Goal: Task Accomplishment & Management: Manage account settings

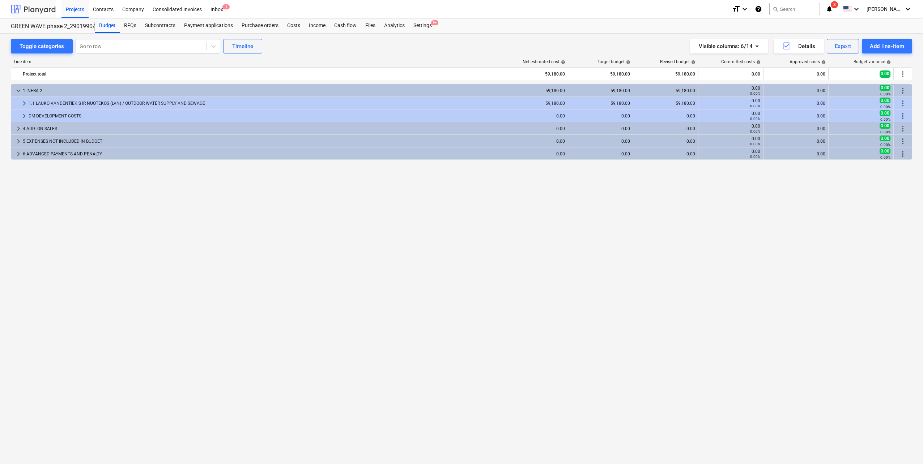
click at [44, 9] on div at bounding box center [33, 9] width 45 height 18
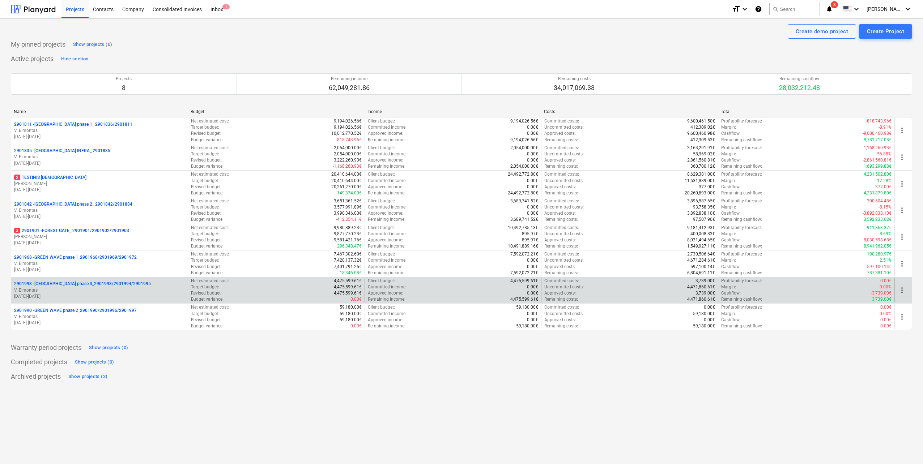
click at [108, 299] on p "01.09.2025 - 28.02.2027" at bounding box center [99, 297] width 171 height 6
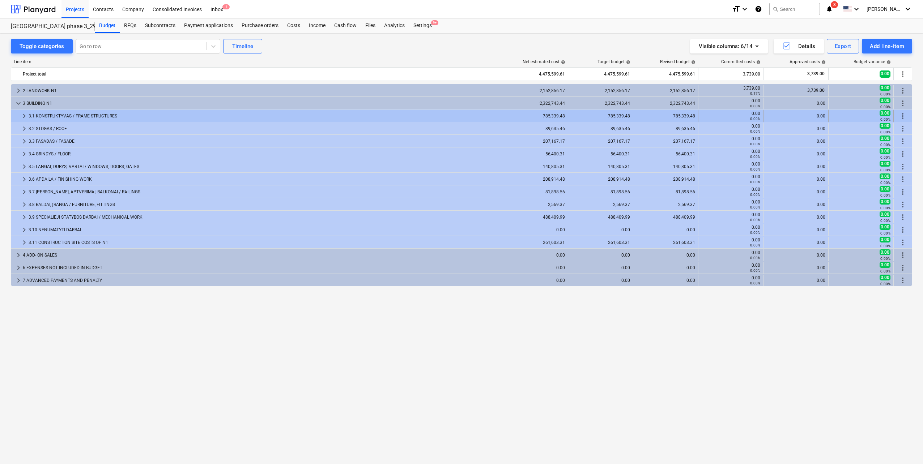
click at [27, 118] on span "keyboard_arrow_right" at bounding box center [24, 116] width 9 height 9
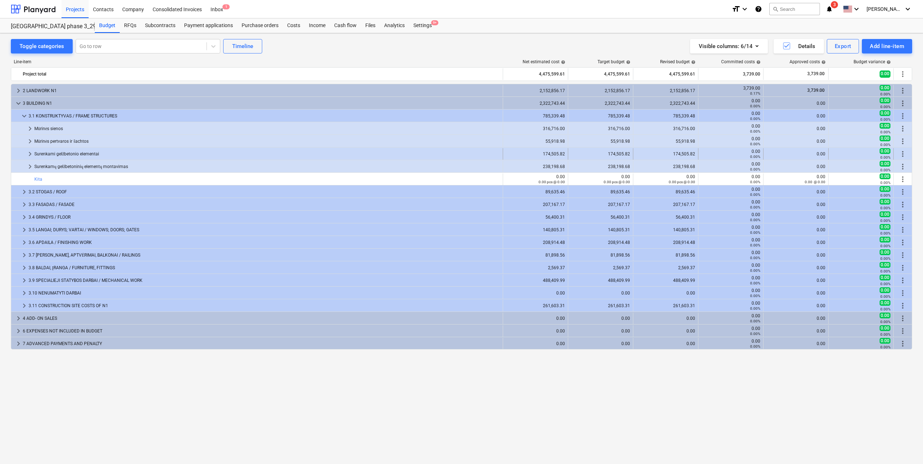
click at [29, 156] on span "keyboard_arrow_right" at bounding box center [30, 154] width 9 height 9
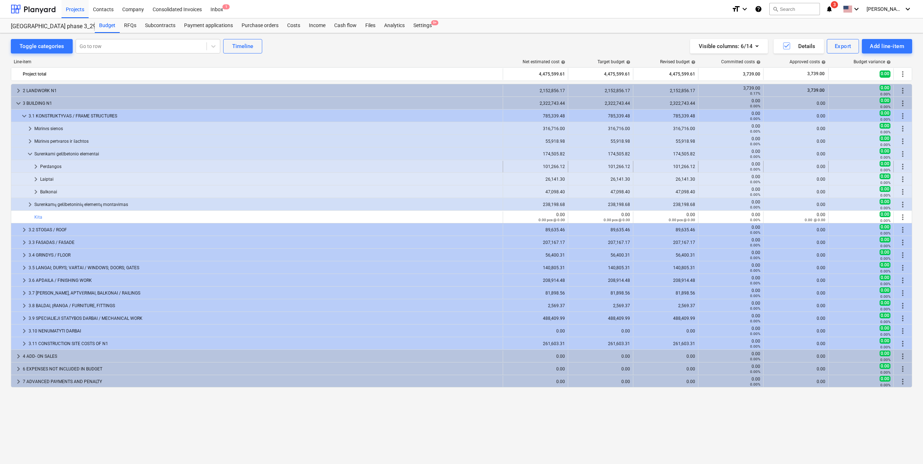
click at [34, 163] on span "keyboard_arrow_right" at bounding box center [35, 166] width 9 height 9
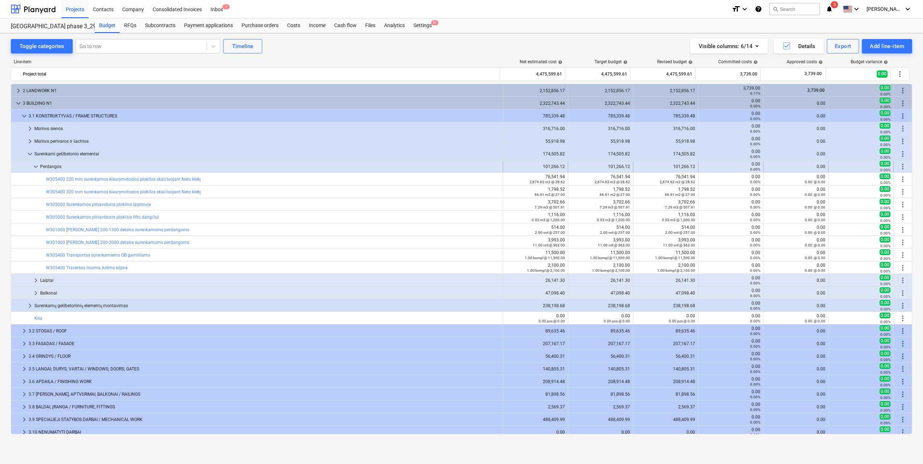
click at [34, 164] on span "keyboard_arrow_down" at bounding box center [35, 166] width 9 height 9
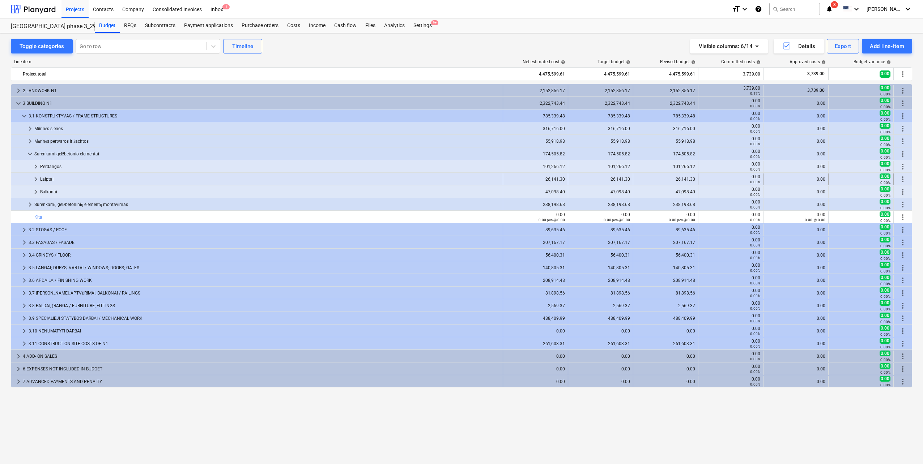
click at [36, 182] on span "keyboard_arrow_right" at bounding box center [35, 179] width 9 height 9
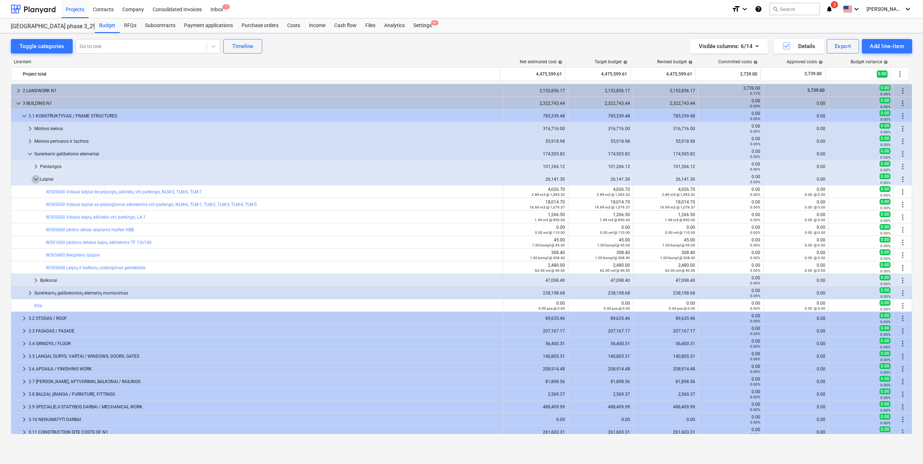
click at [36, 182] on span "keyboard_arrow_down" at bounding box center [35, 179] width 9 height 9
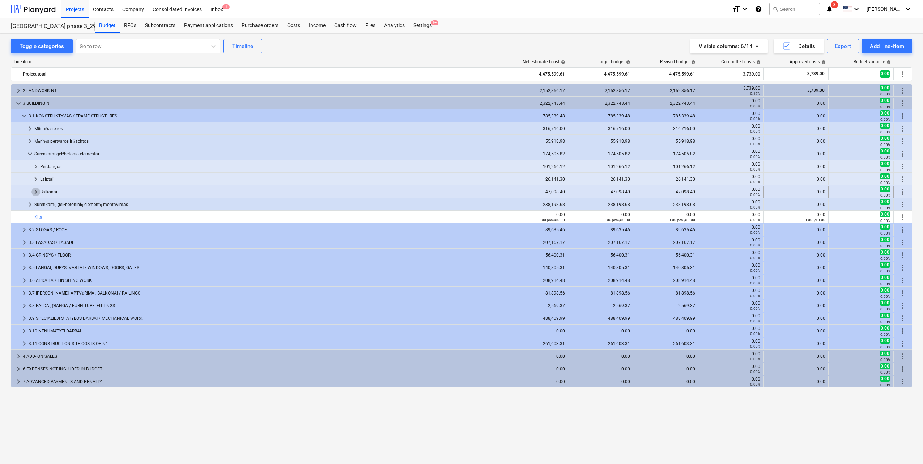
click at [34, 196] on span "keyboard_arrow_right" at bounding box center [35, 192] width 9 height 9
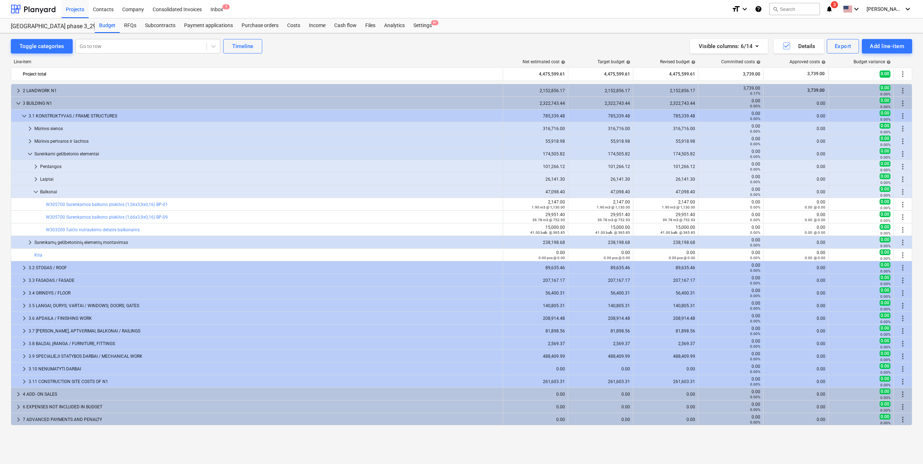
click at [34, 196] on span "keyboard_arrow_down" at bounding box center [35, 192] width 9 height 9
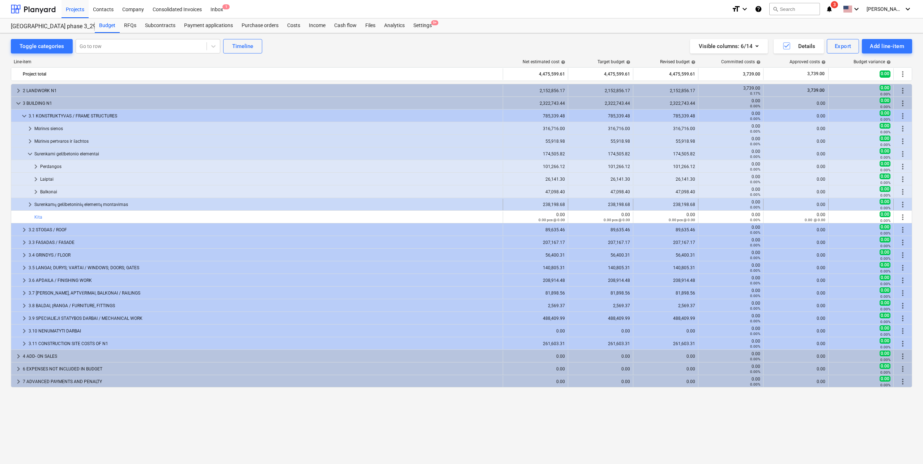
click at [25, 205] on div at bounding box center [20, 205] width 12 height 12
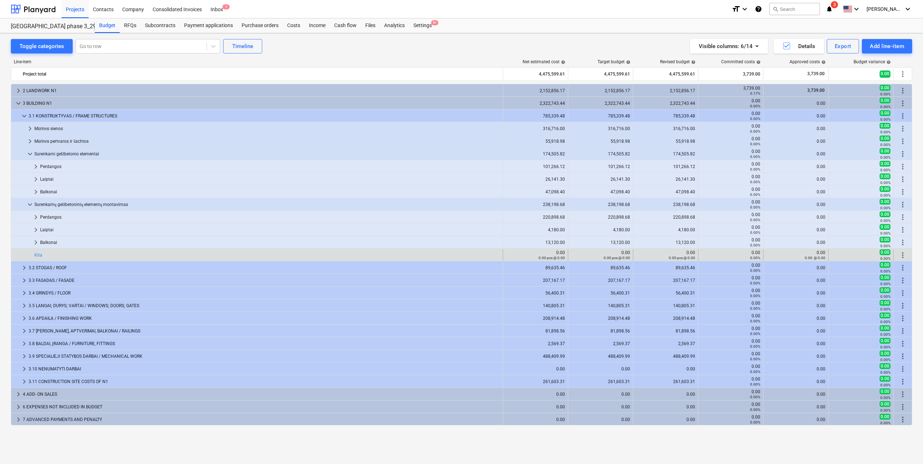
click at [33, 257] on div at bounding box center [30, 256] width 9 height 12
click at [37, 256] on link "Kita" at bounding box center [38, 255] width 8 height 5
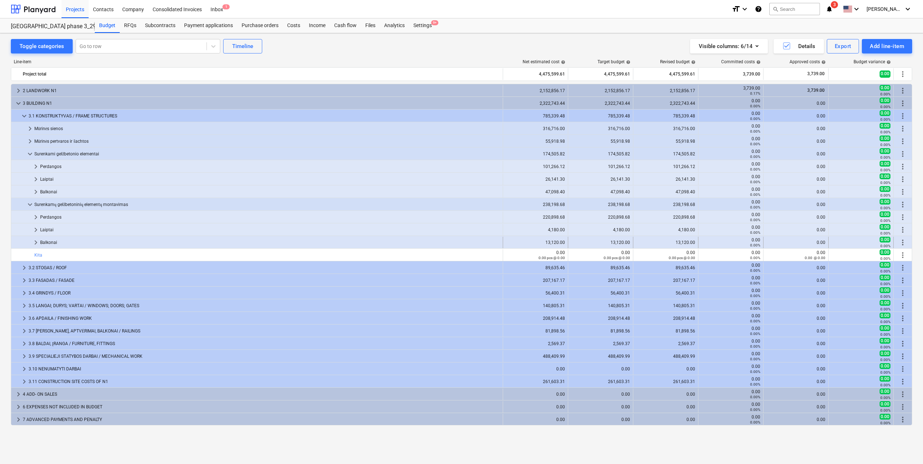
click at [37, 243] on span "keyboard_arrow_right" at bounding box center [35, 242] width 9 height 9
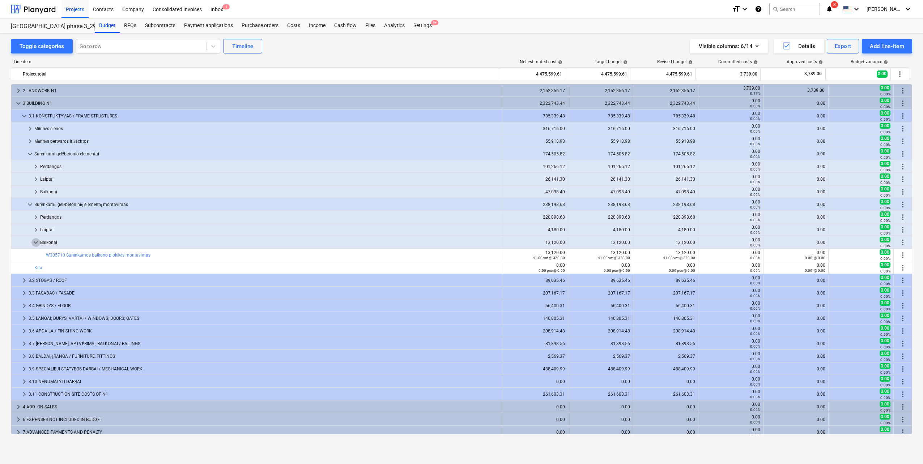
click at [37, 243] on span "keyboard_arrow_down" at bounding box center [35, 242] width 9 height 9
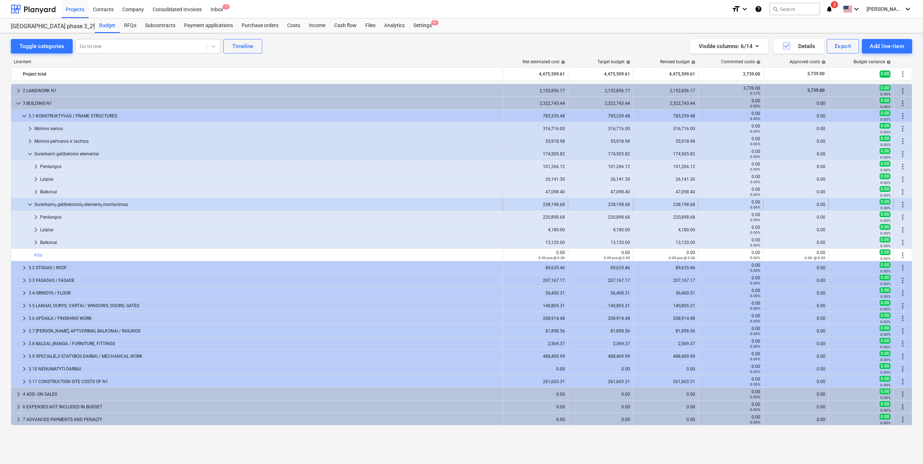
click at [28, 205] on span "keyboard_arrow_down" at bounding box center [30, 204] width 9 height 9
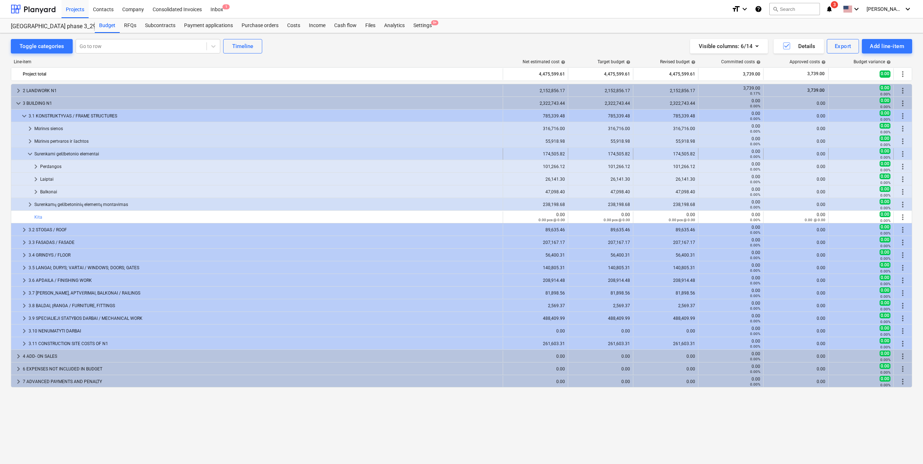
click at [31, 153] on span "keyboard_arrow_down" at bounding box center [30, 154] width 9 height 9
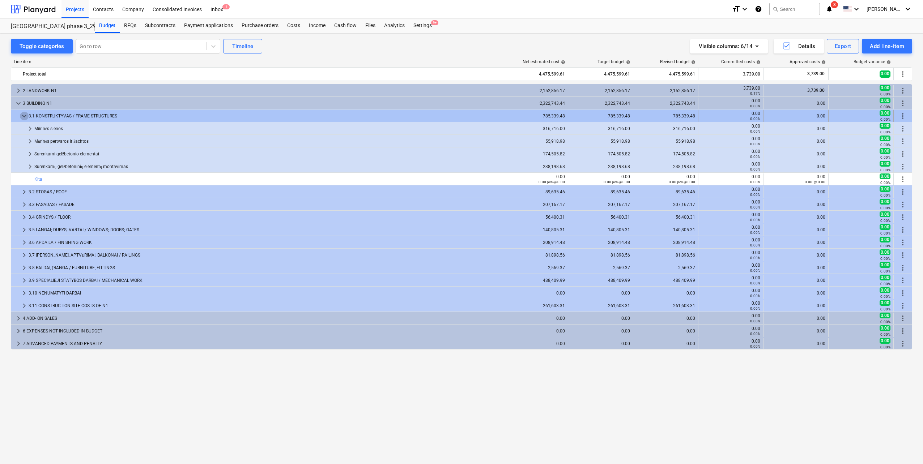
click at [20, 117] on span "keyboard_arrow_down" at bounding box center [24, 116] width 9 height 9
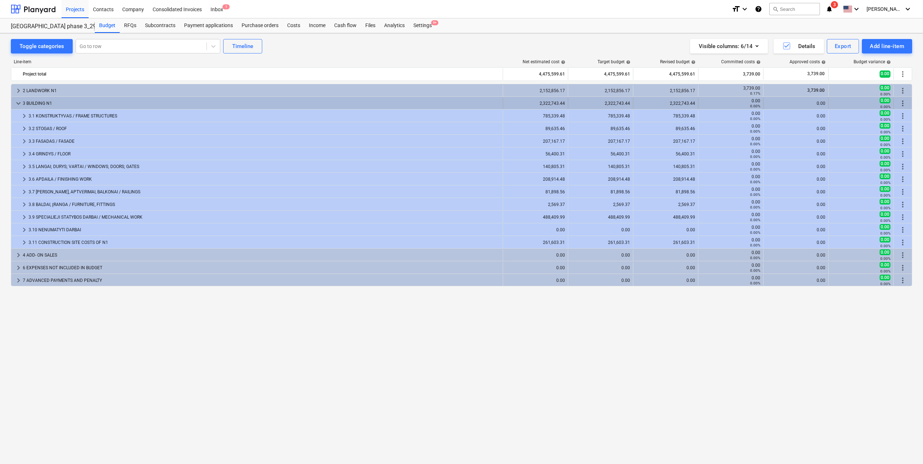
click at [21, 106] on span "keyboard_arrow_down" at bounding box center [18, 103] width 9 height 9
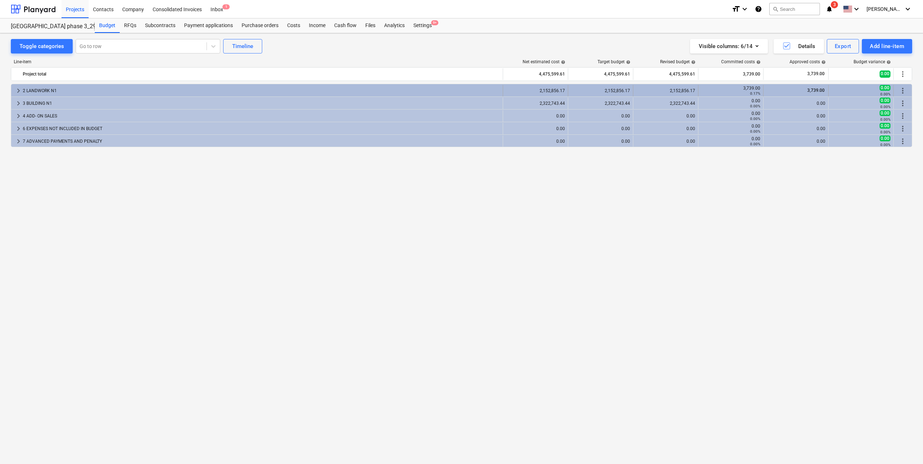
click at [16, 94] on span "keyboard_arrow_right" at bounding box center [18, 90] width 9 height 9
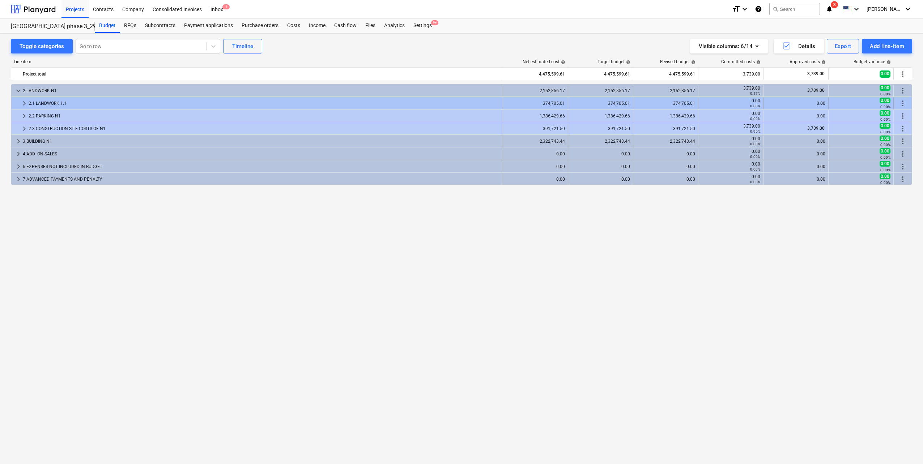
click at [21, 106] on span "keyboard_arrow_right" at bounding box center [24, 103] width 9 height 9
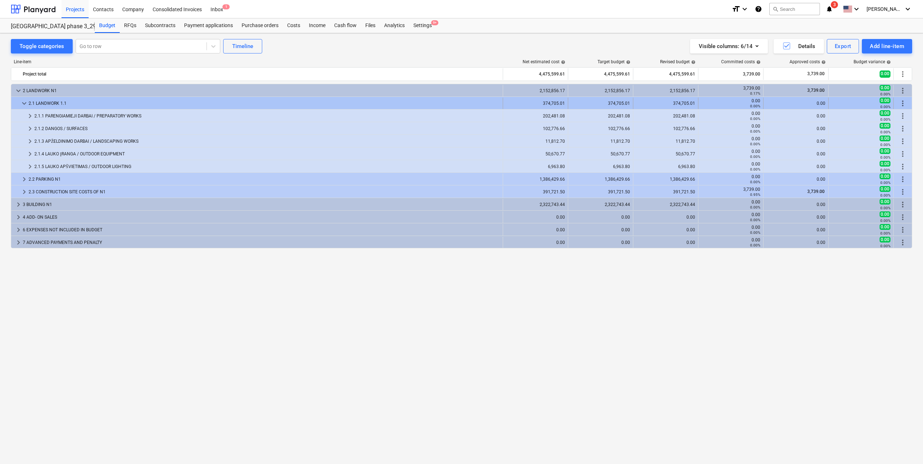
click at [22, 106] on span "keyboard_arrow_down" at bounding box center [24, 103] width 9 height 9
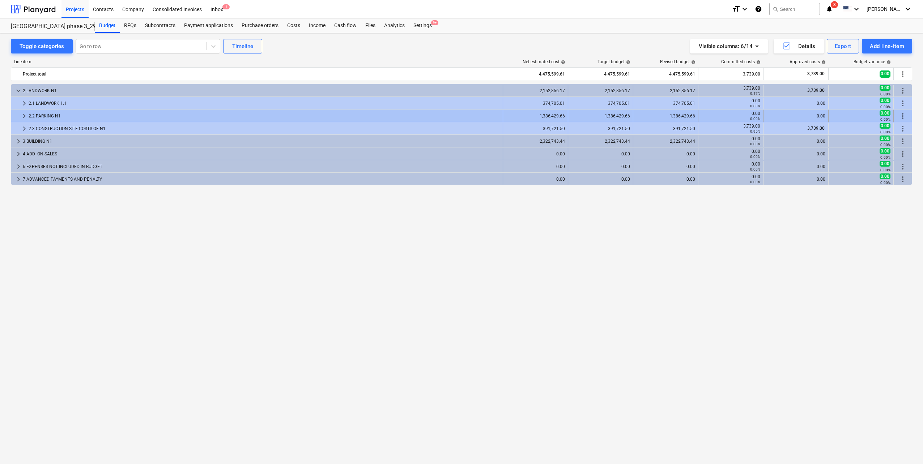
click at [21, 116] on span "keyboard_arrow_right" at bounding box center [24, 116] width 9 height 9
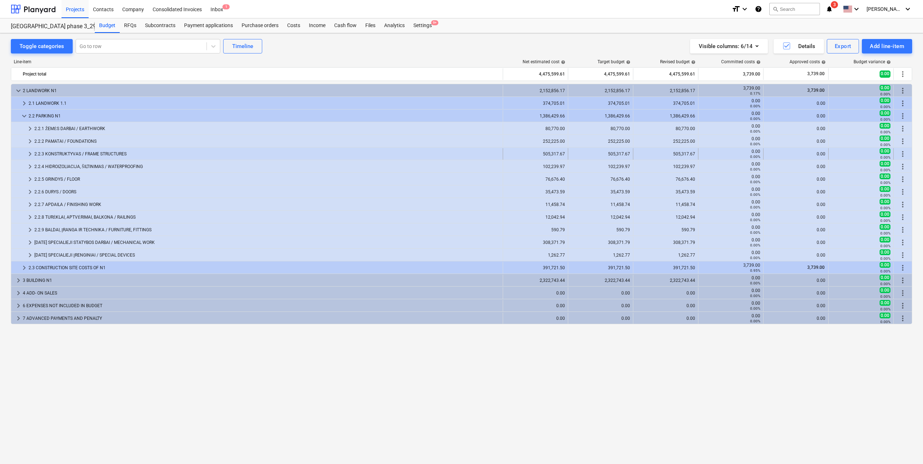
click at [26, 154] on span "keyboard_arrow_right" at bounding box center [30, 154] width 9 height 9
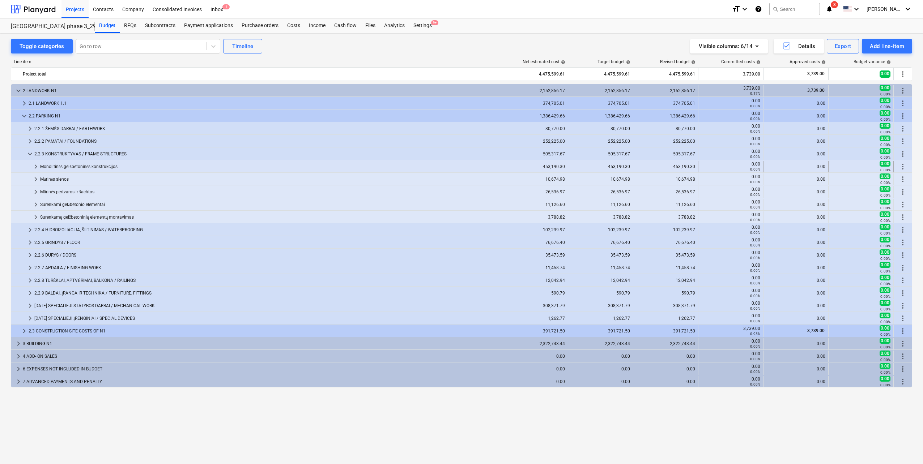
click at [31, 166] on div at bounding box center [22, 167] width 17 height 12
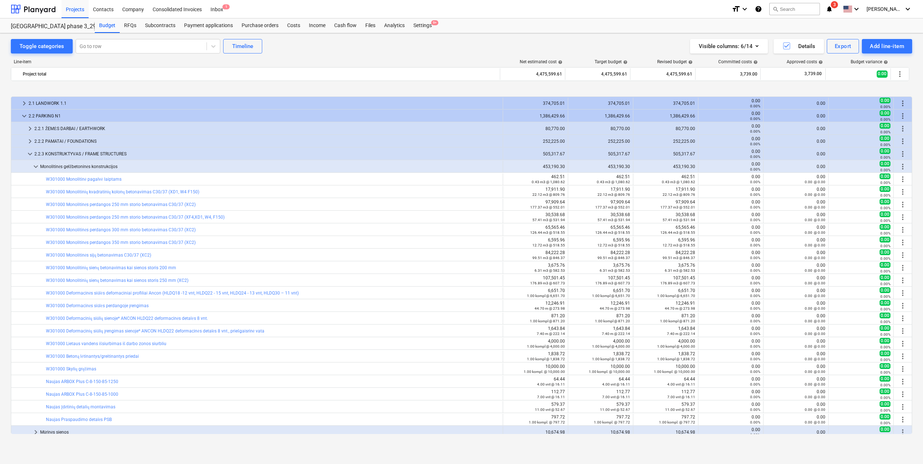
scroll to position [36, 0]
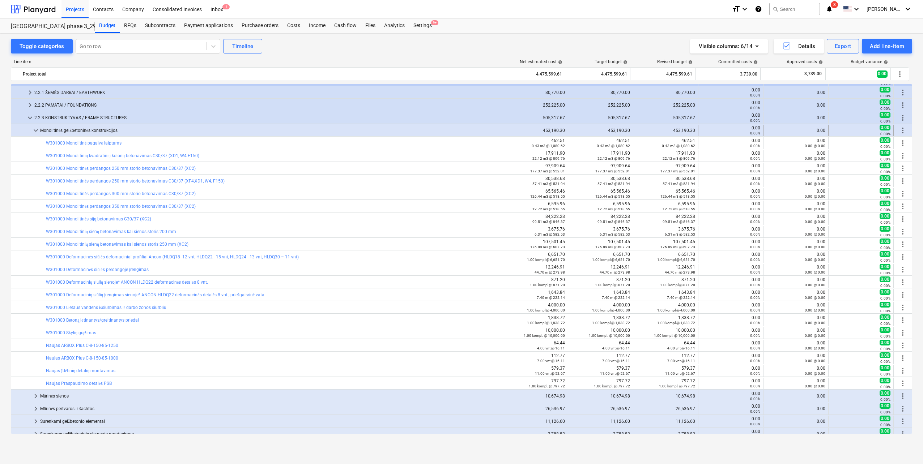
click at [37, 130] on span "keyboard_arrow_down" at bounding box center [35, 130] width 9 height 9
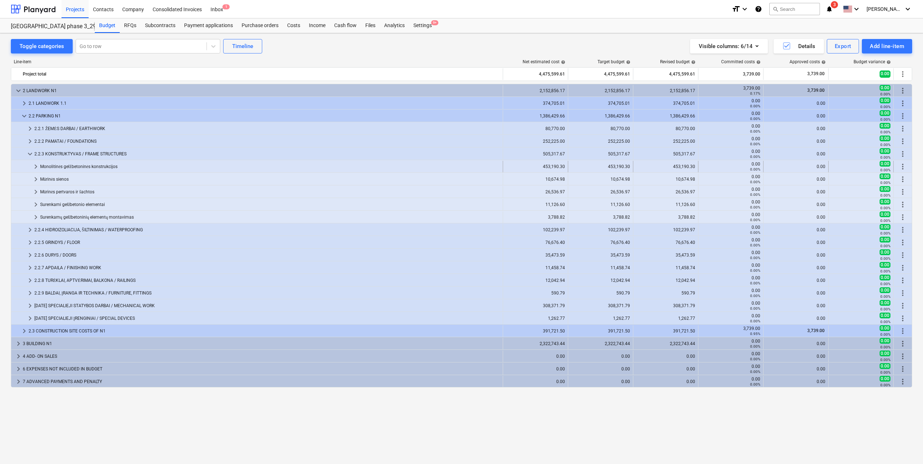
click at [35, 167] on span "keyboard_arrow_right" at bounding box center [35, 166] width 9 height 9
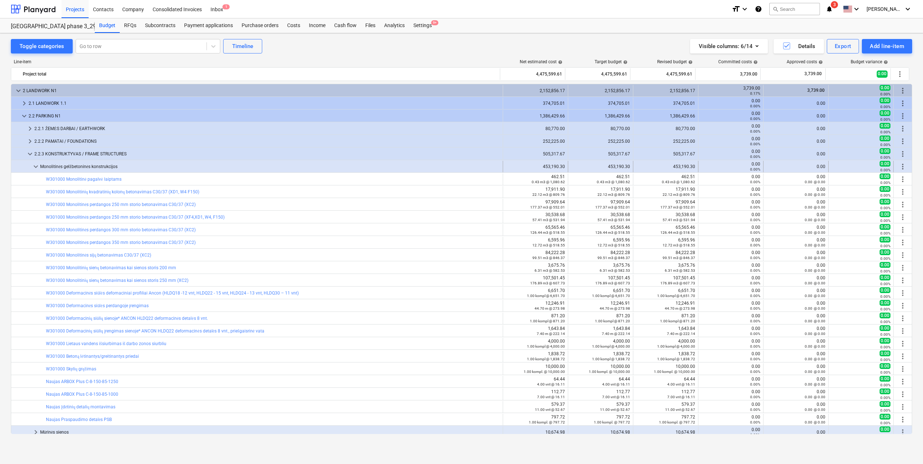
click at [37, 165] on span "keyboard_arrow_down" at bounding box center [35, 166] width 9 height 9
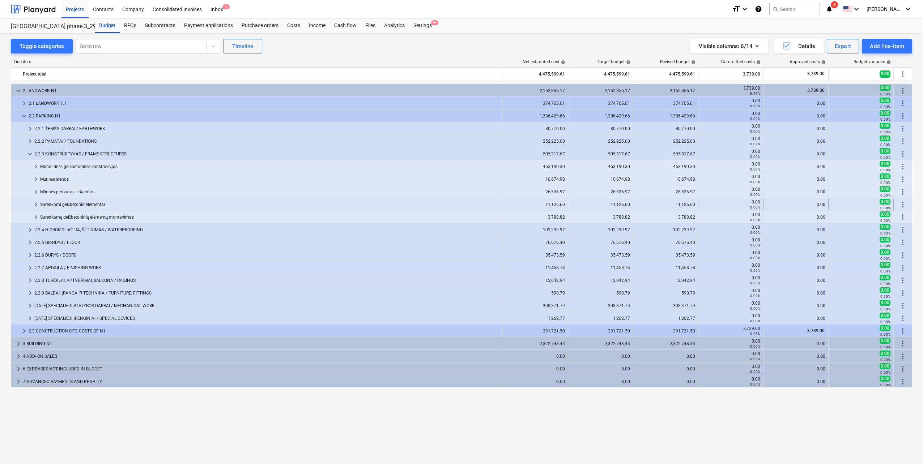
click at [34, 201] on span "keyboard_arrow_right" at bounding box center [35, 204] width 9 height 9
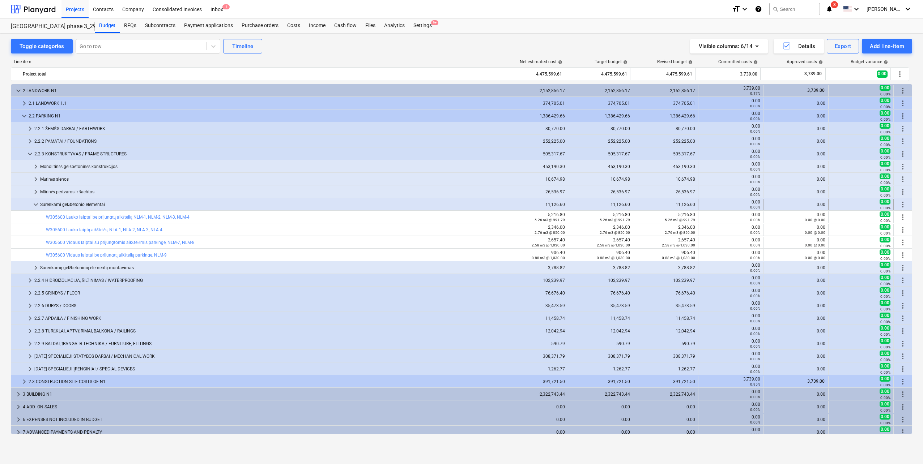
click at [34, 203] on span "keyboard_arrow_down" at bounding box center [35, 204] width 9 height 9
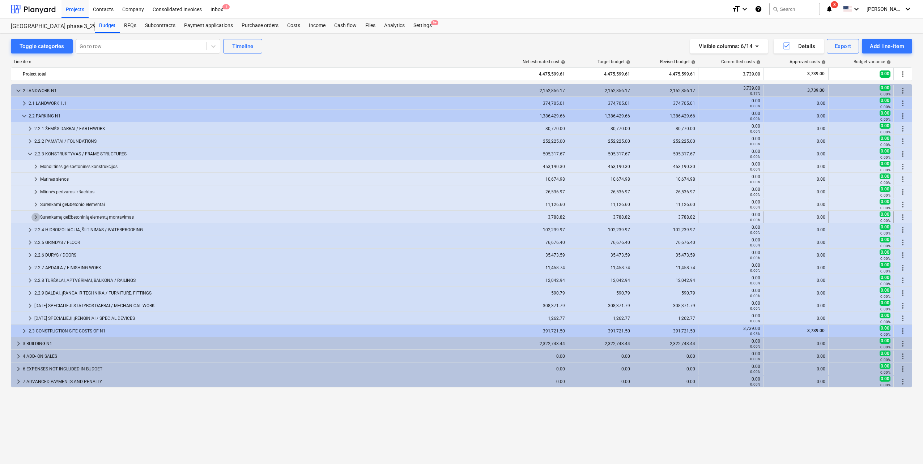
click at [34, 215] on span "keyboard_arrow_right" at bounding box center [35, 217] width 9 height 9
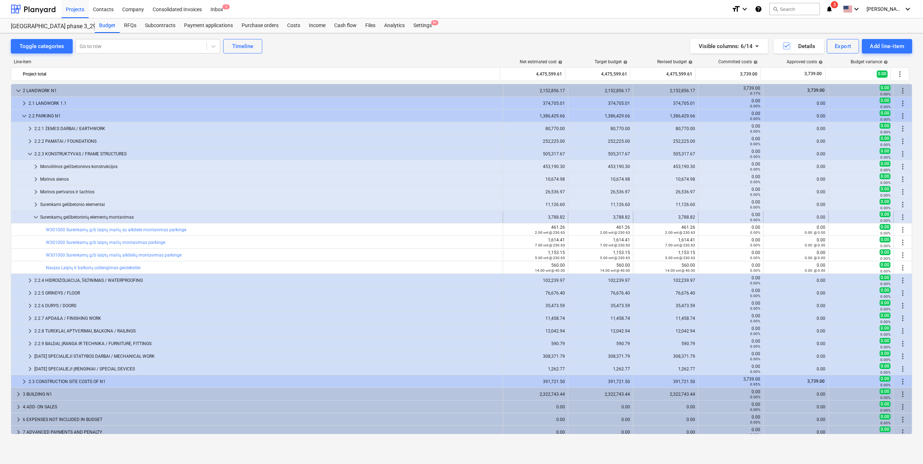
click at [35, 216] on span "keyboard_arrow_down" at bounding box center [35, 217] width 9 height 9
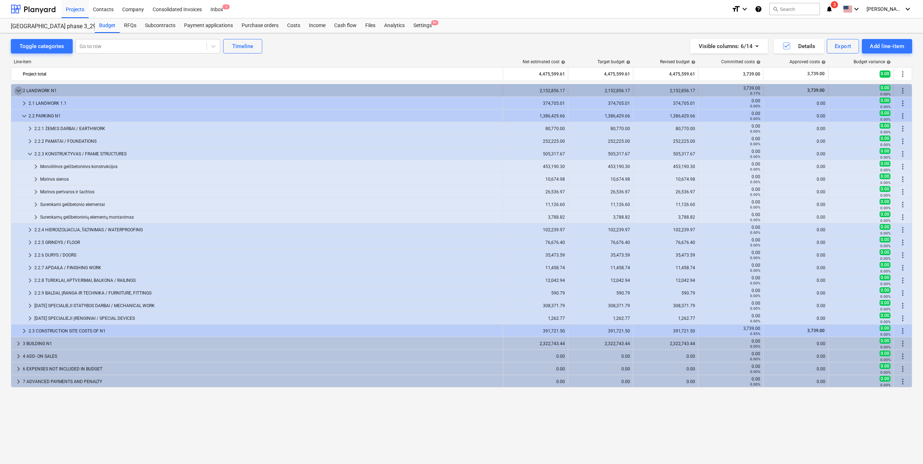
click at [17, 91] on span "keyboard_arrow_down" at bounding box center [18, 90] width 9 height 9
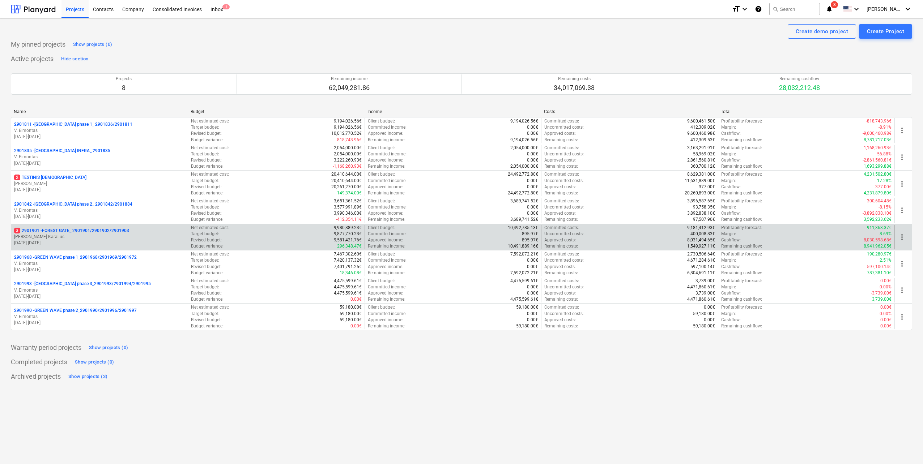
click at [86, 237] on p "[PERSON_NAME]" at bounding box center [99, 237] width 171 height 6
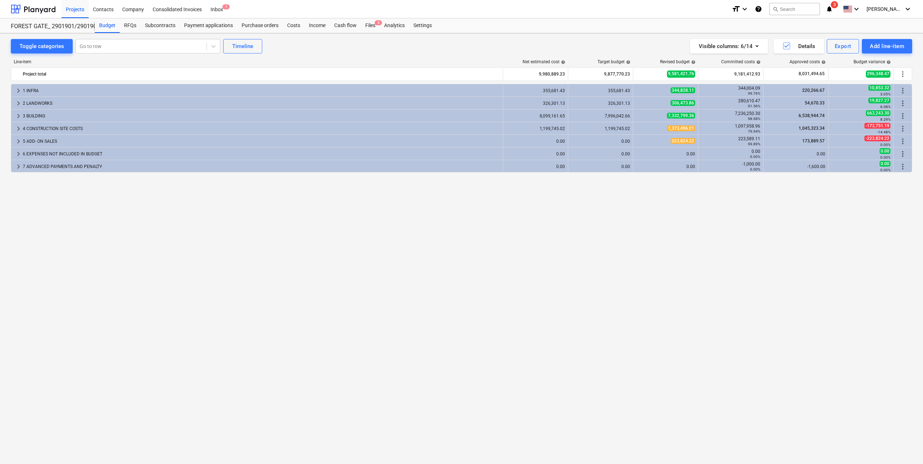
click at [129, 34] on div "Toggle categories Go to row Timeline Visible columns : 6/14 Details Export Add …" at bounding box center [461, 241] width 923 height 416
click at [129, 31] on div "RFQs" at bounding box center [130, 25] width 21 height 14
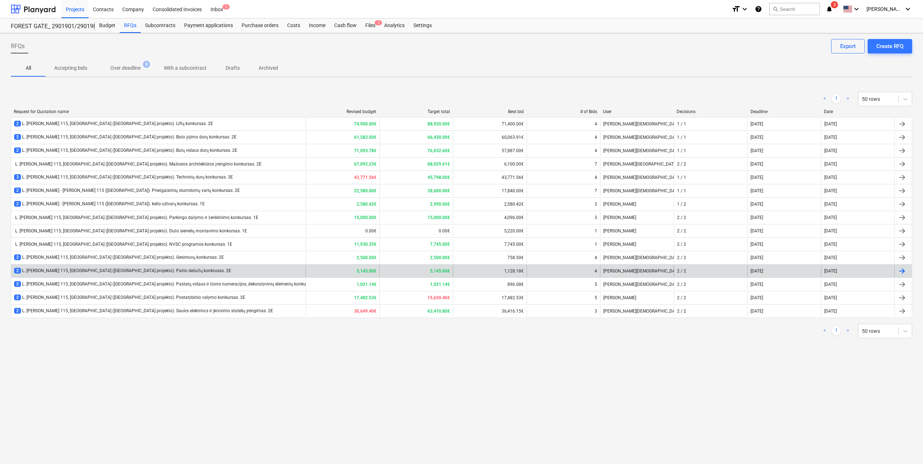
click at [226, 268] on div "2 L. Baliukevičiaus Dzūko g. 115, Vilnius (Forest Gate projekto). Pašto dežučių…" at bounding box center [158, 271] width 294 height 12
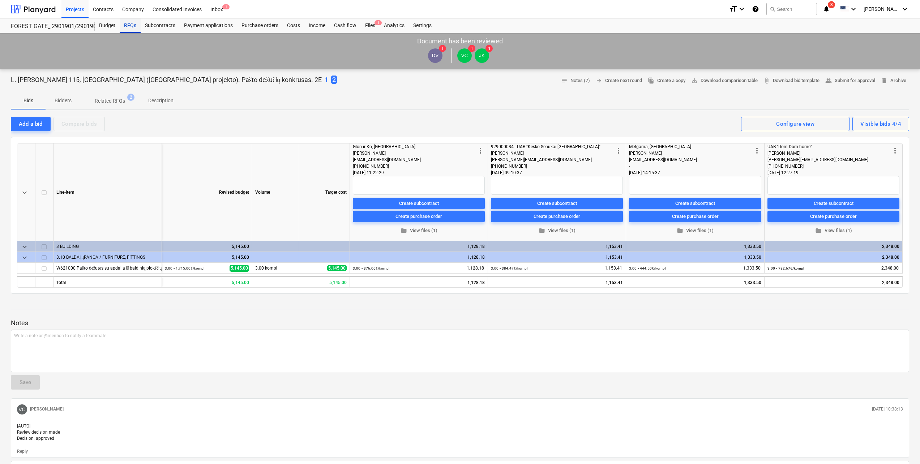
click at [133, 28] on div "RFQs" at bounding box center [130, 25] width 21 height 14
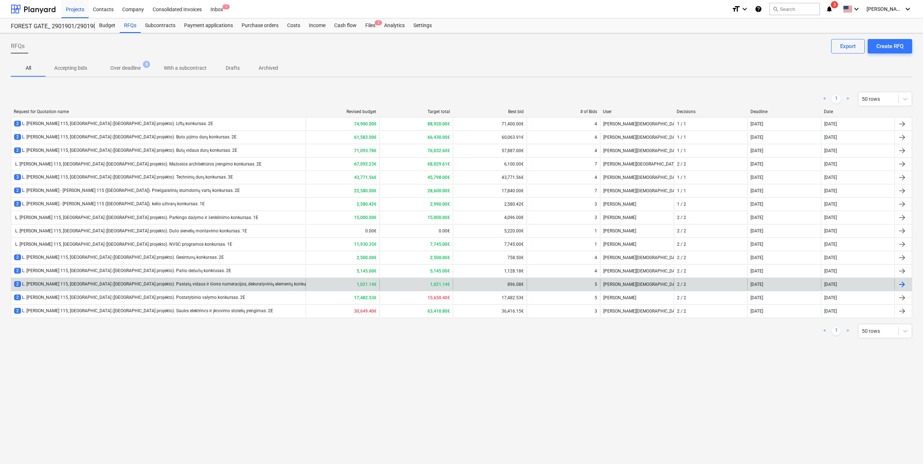
click at [157, 284] on div "2 L. Baliukevičiaus Dzūko g. 115, Vilnius (Forest Gate projekto). Pastatų vidau…" at bounding box center [167, 284] width 307 height 6
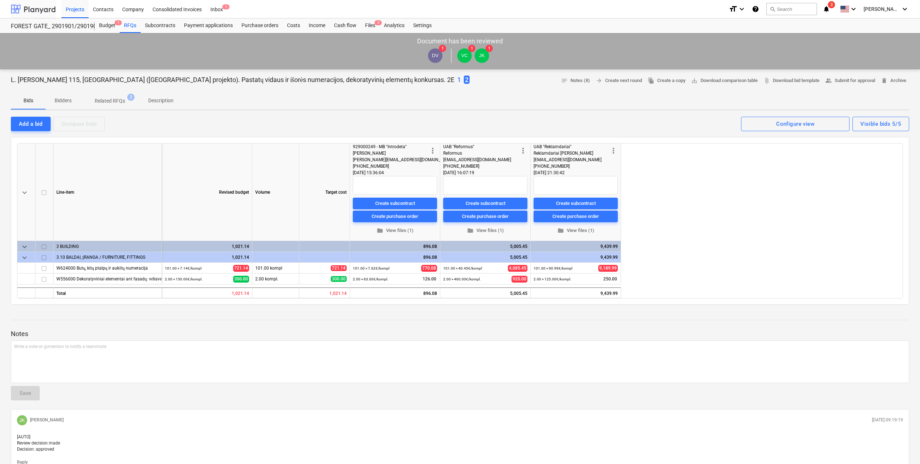
click at [32, 14] on div at bounding box center [33, 9] width 45 height 18
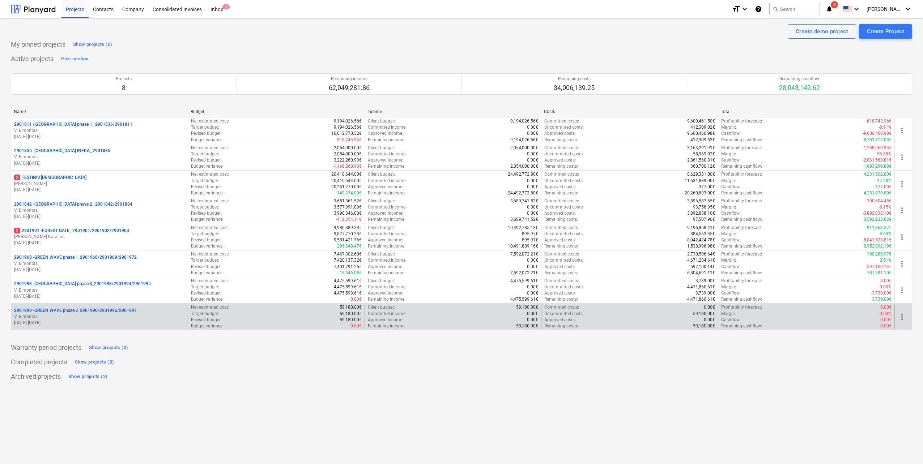
click at [82, 311] on p "2901990 - GREEN WAVE phase 2_2901990/2901996/2901997" at bounding box center [75, 311] width 123 height 6
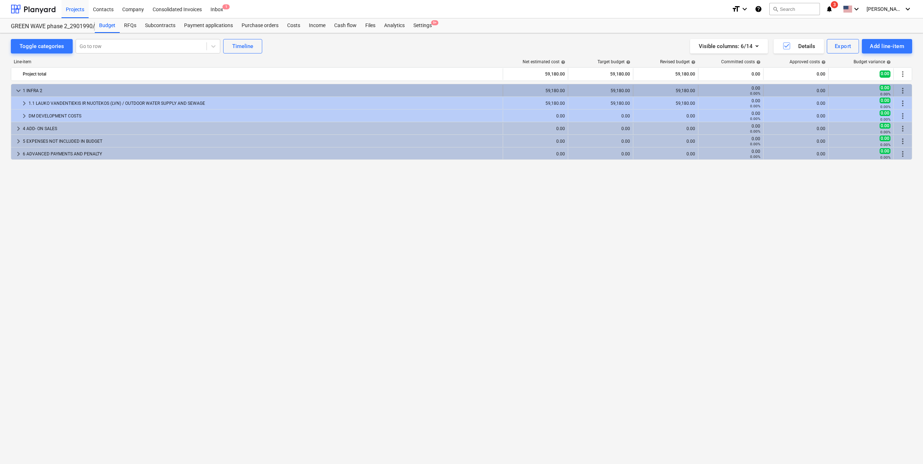
click at [19, 89] on span "keyboard_arrow_down" at bounding box center [18, 90] width 9 height 9
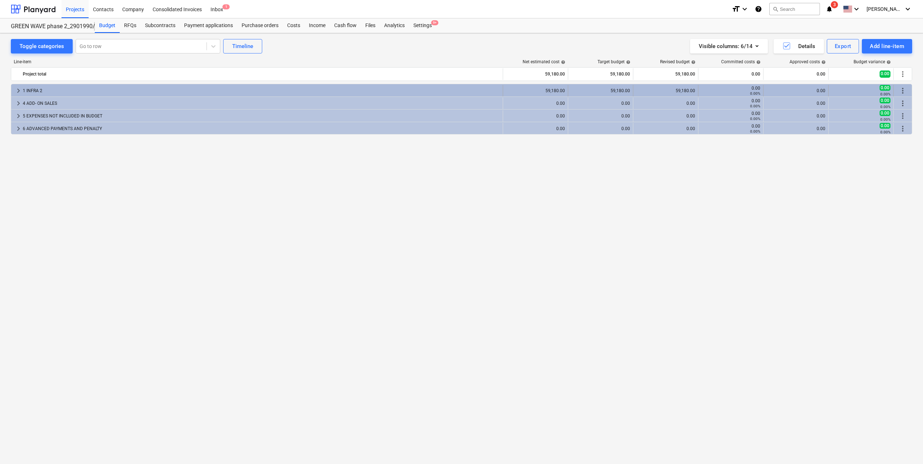
click at [18, 92] on span "keyboard_arrow_right" at bounding box center [18, 90] width 9 height 9
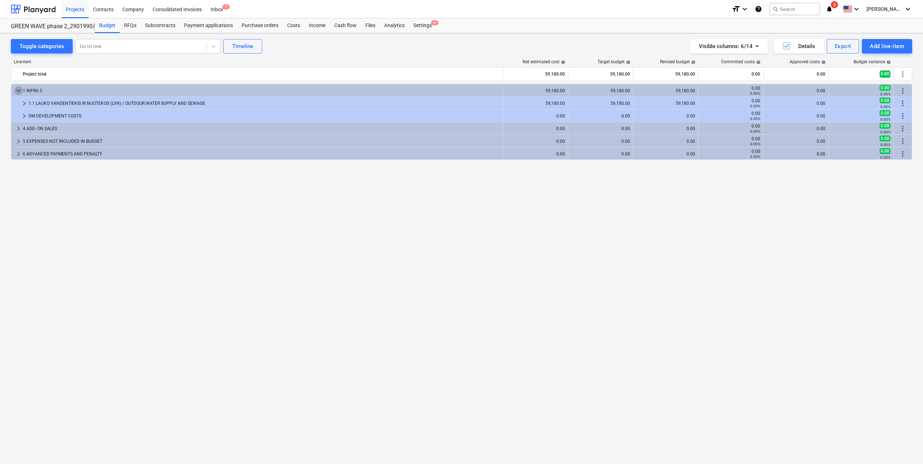
click at [18, 92] on span "keyboard_arrow_down" at bounding box center [18, 90] width 9 height 9
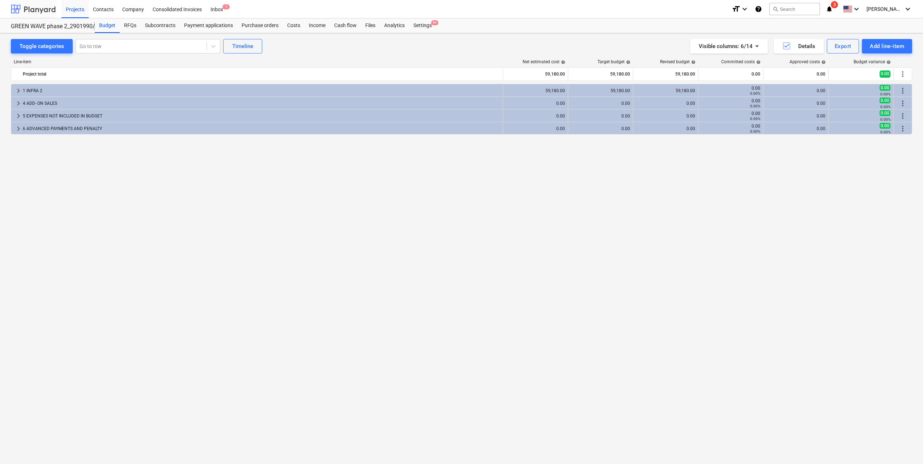
click at [44, 6] on div at bounding box center [33, 9] width 45 height 18
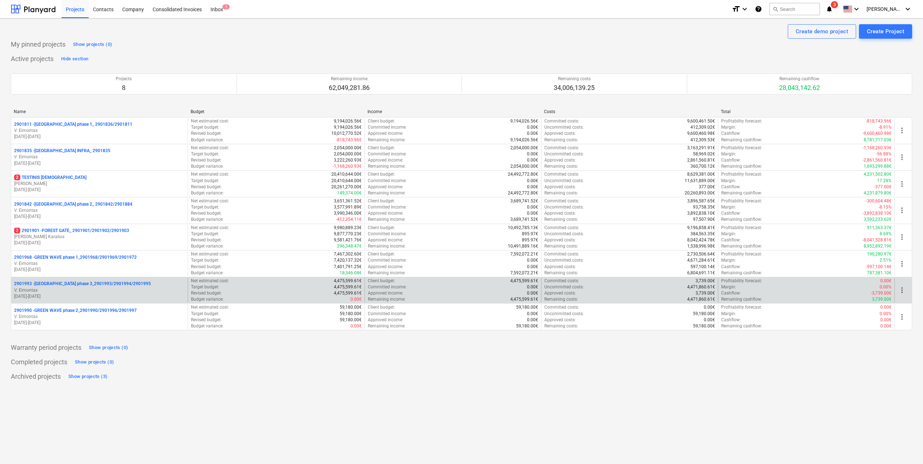
click at [113, 293] on p "V. Eimontas" at bounding box center [99, 291] width 171 height 6
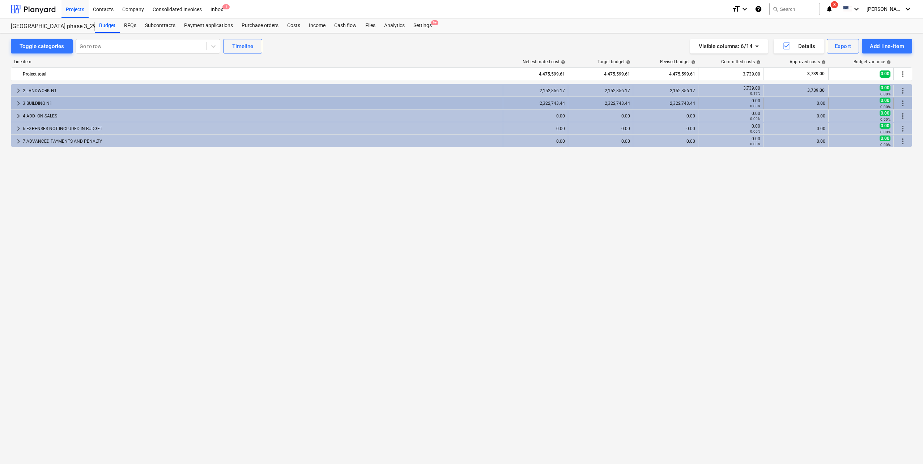
click at [70, 101] on div "3 BUILDING N1" at bounding box center [261, 104] width 477 height 12
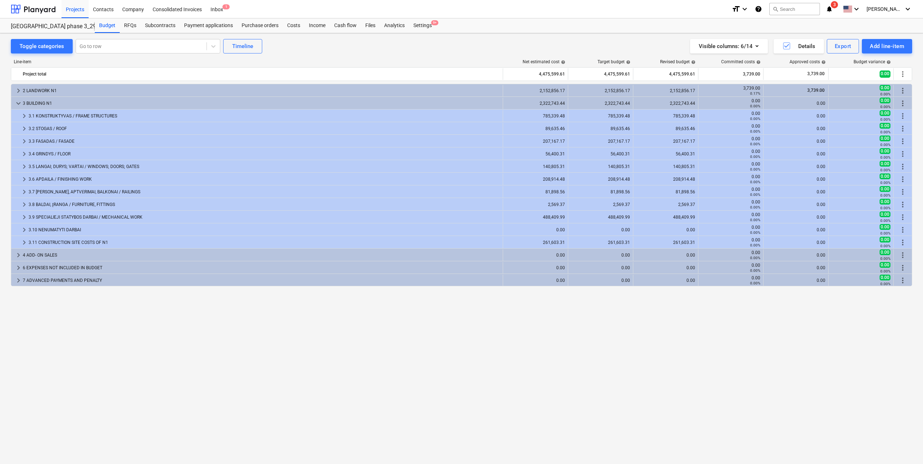
click at [70, 101] on div "3 BUILDING N1" at bounding box center [261, 104] width 477 height 12
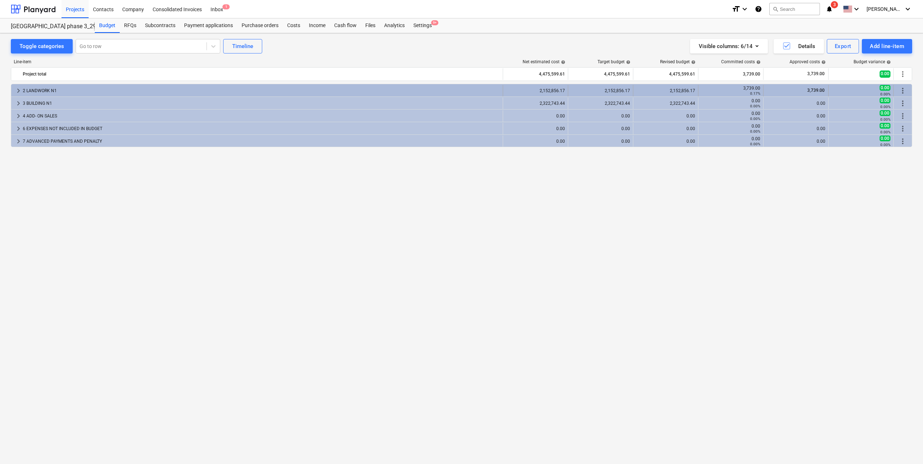
click at [74, 90] on div "2 LANDWORK N1" at bounding box center [261, 91] width 477 height 12
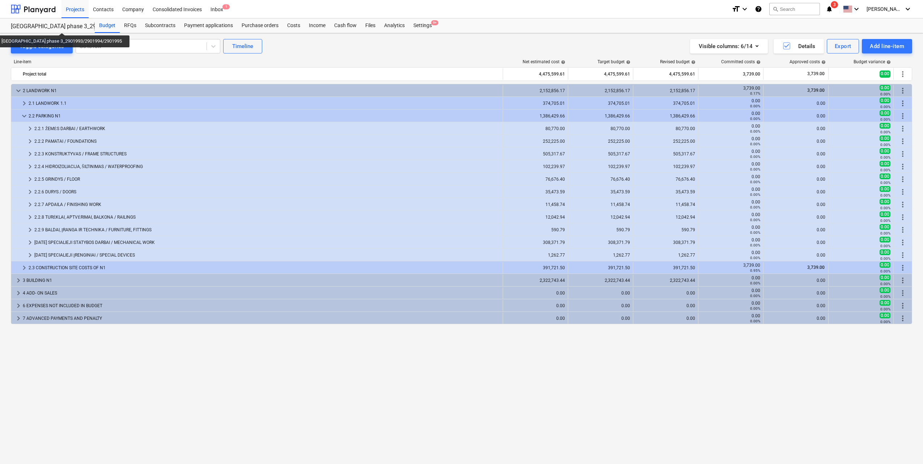
click at [54, 26] on div "[GEOGRAPHIC_DATA] phase 3_2901993/2901994/2901995" at bounding box center [48, 27] width 75 height 8
click at [42, 9] on div at bounding box center [33, 9] width 45 height 18
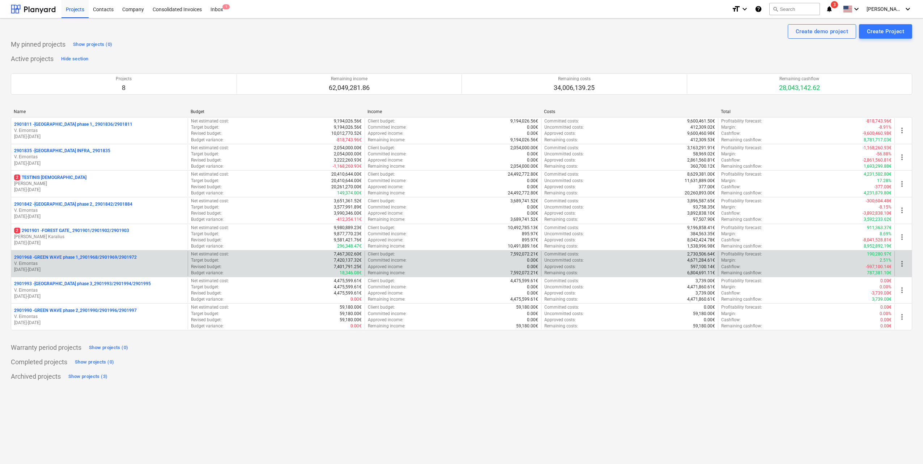
click at [122, 267] on p "09.06.2025 - 31.12.2026" at bounding box center [99, 270] width 171 height 6
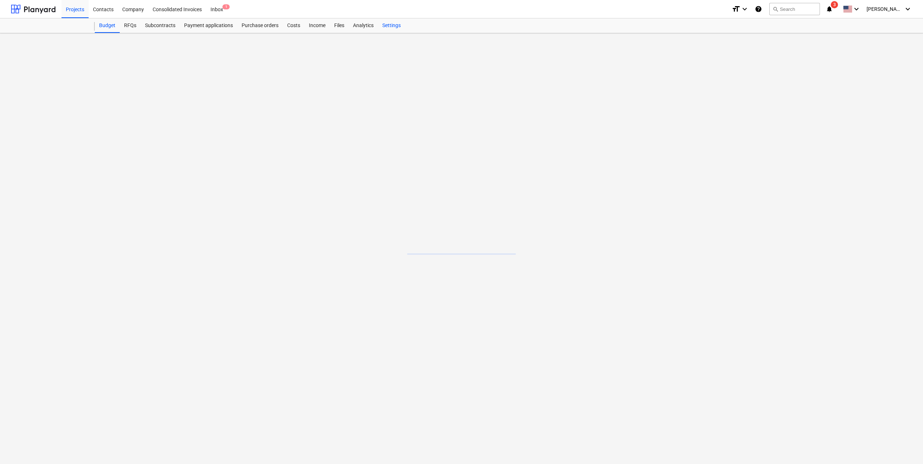
click at [387, 32] on div "Budget RFQs Subcontracts Payment applications Purchase orders Costs Income File…" at bounding box center [503, 25] width 817 height 14
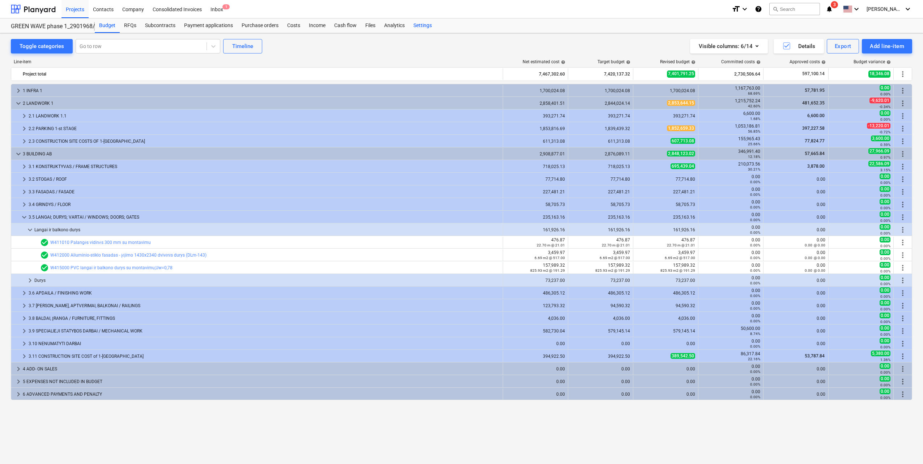
click at [427, 25] on div "Settings" at bounding box center [422, 25] width 27 height 14
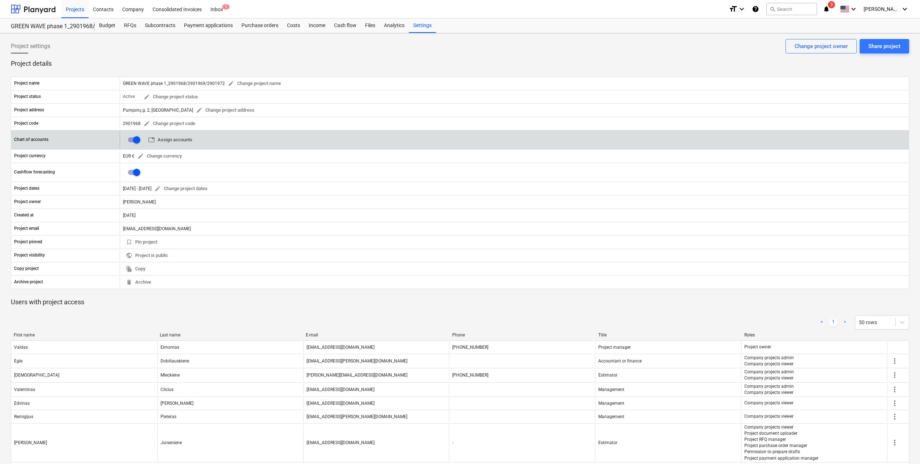
click at [181, 140] on span "table Assign accounts" at bounding box center [170, 140] width 44 height 8
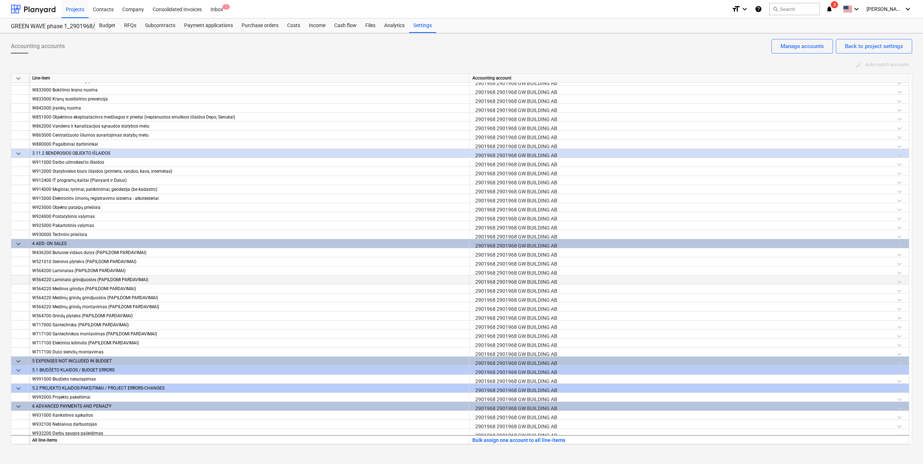
scroll to position [4593, 0]
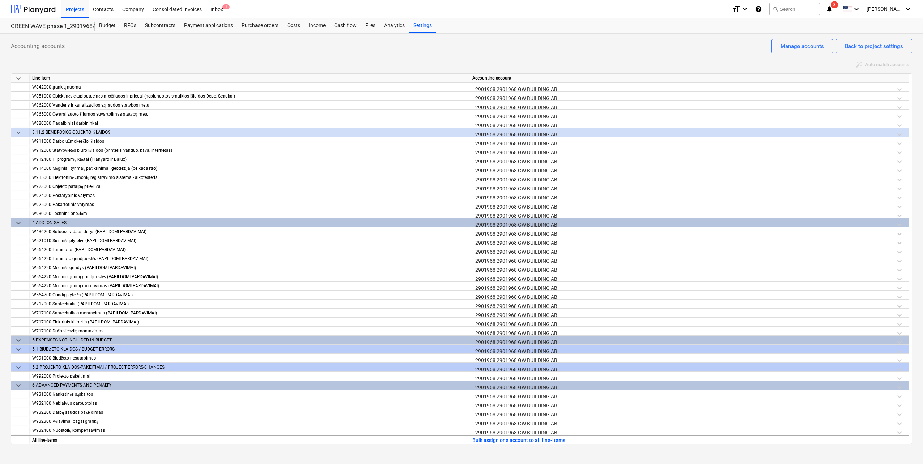
drag, startPoint x: 41, startPoint y: 14, endPoint x: 59, endPoint y: 15, distance: 18.1
click at [41, 14] on div at bounding box center [33, 9] width 45 height 18
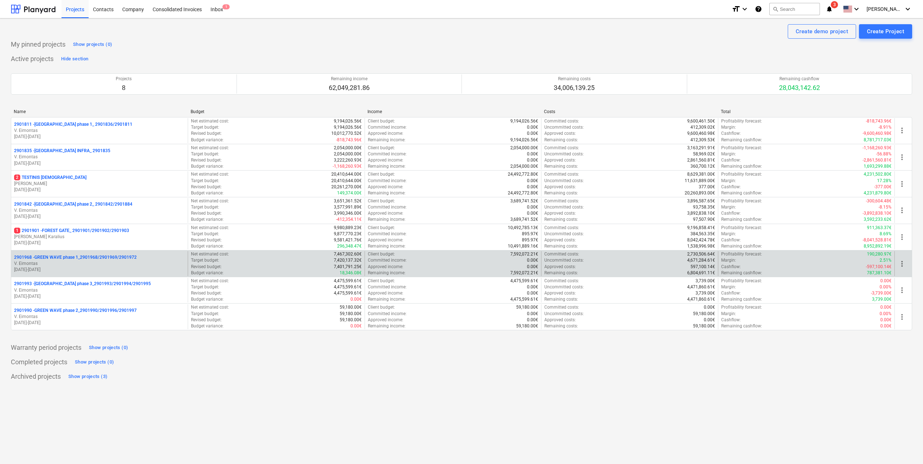
click at [114, 266] on p "V. Eimontas" at bounding box center [99, 264] width 171 height 6
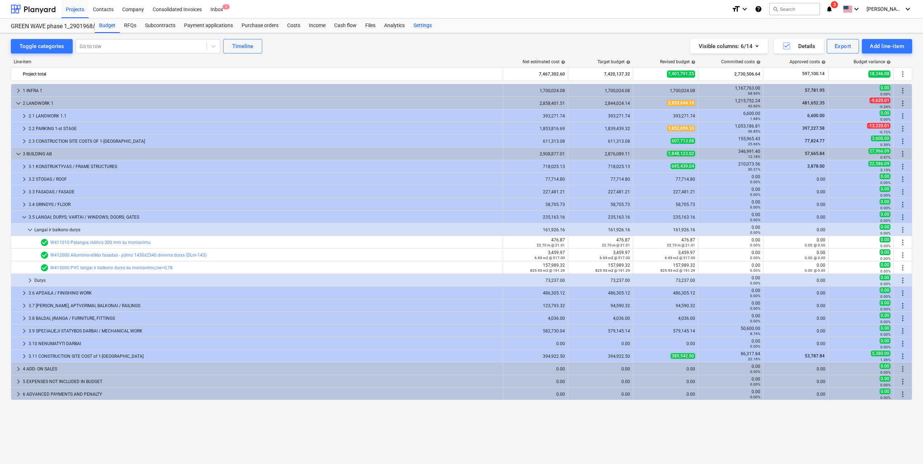
click at [421, 25] on div "Settings" at bounding box center [422, 25] width 27 height 14
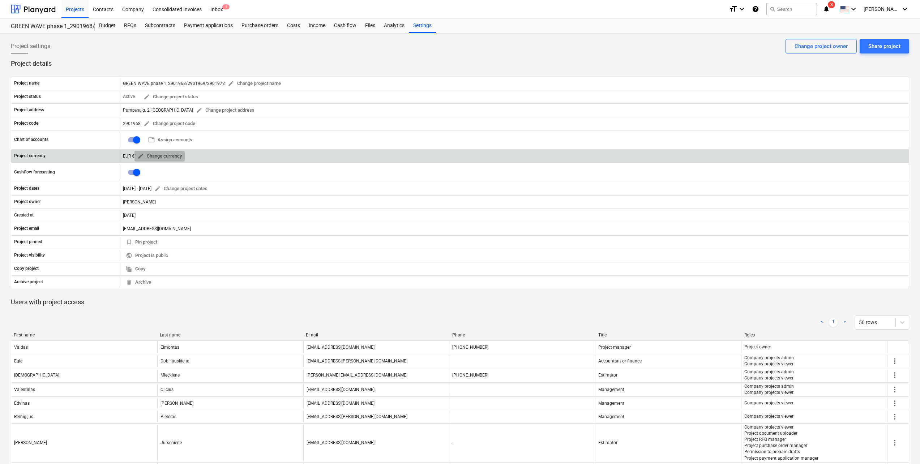
click at [158, 154] on span "edit Change currency" at bounding box center [159, 156] width 44 height 8
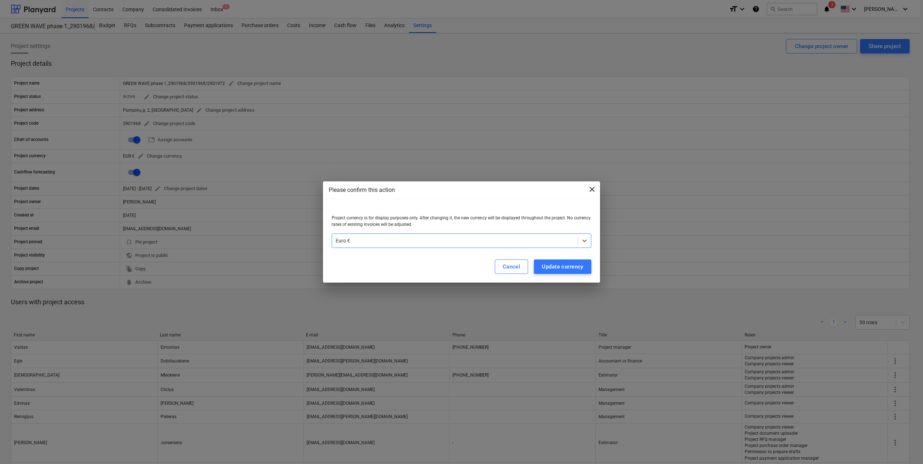
click at [593, 188] on span "close" at bounding box center [592, 189] width 9 height 9
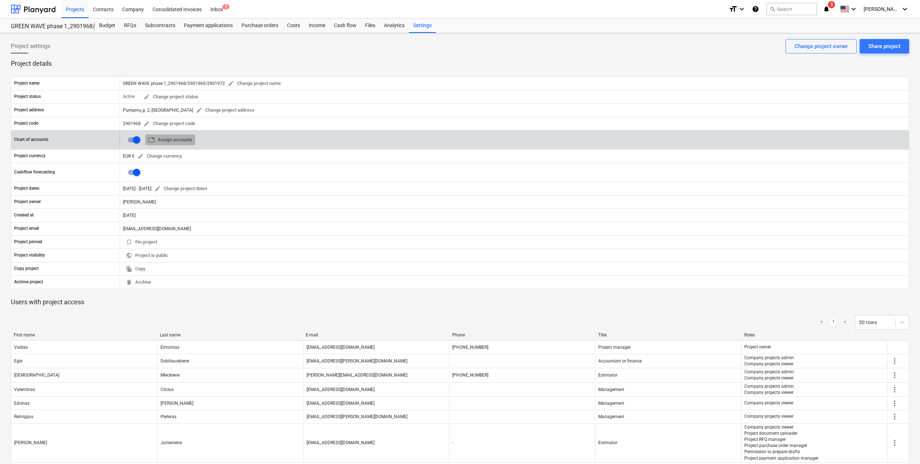
click at [180, 136] on span "table Assign accounts" at bounding box center [170, 140] width 44 height 8
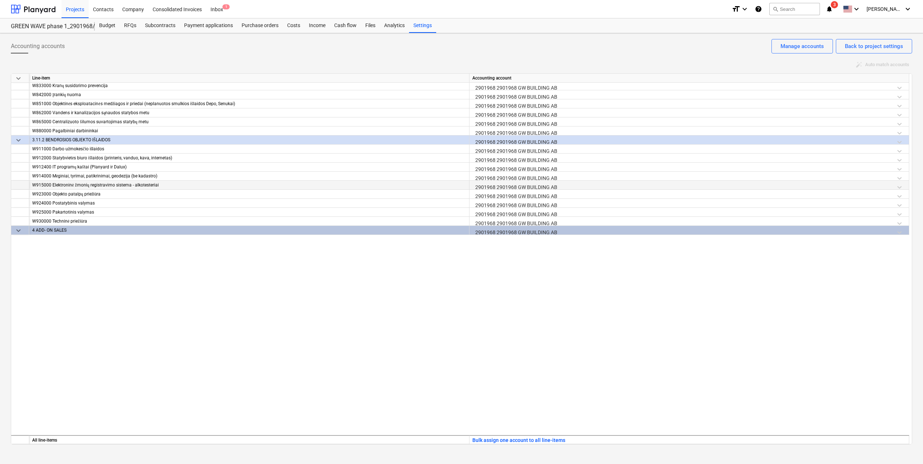
scroll to position [4593, 0]
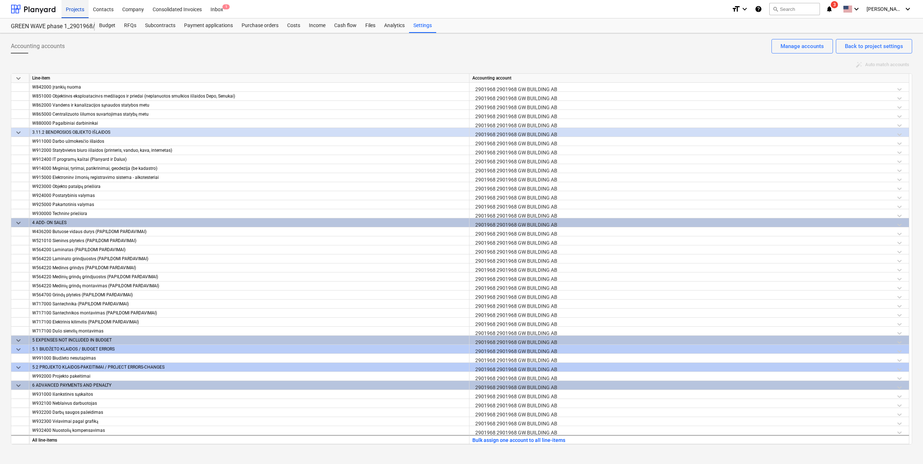
click at [73, 14] on div "Projects" at bounding box center [74, 9] width 27 height 18
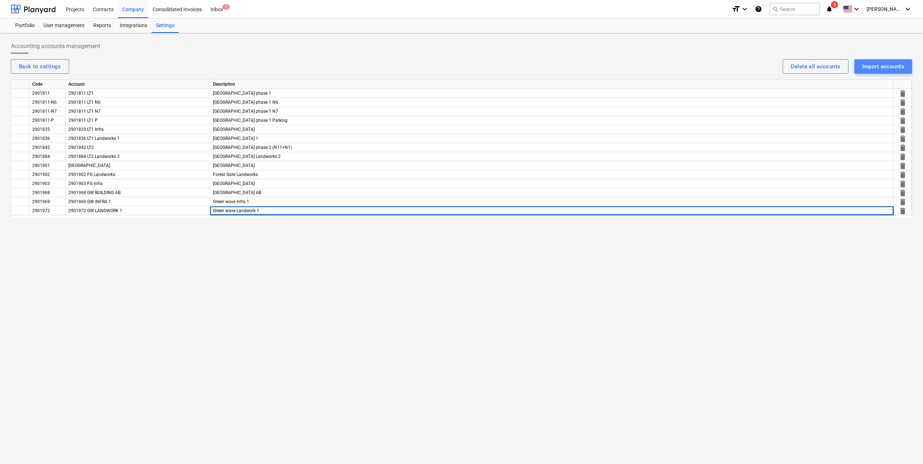
click at [891, 63] on div "Import accounts" at bounding box center [883, 66] width 42 height 9
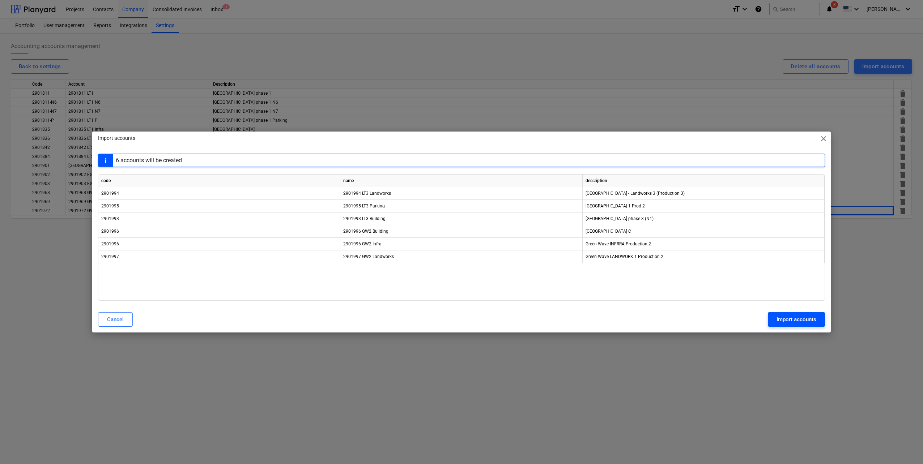
click at [804, 324] on div "Import accounts" at bounding box center [796, 319] width 40 height 9
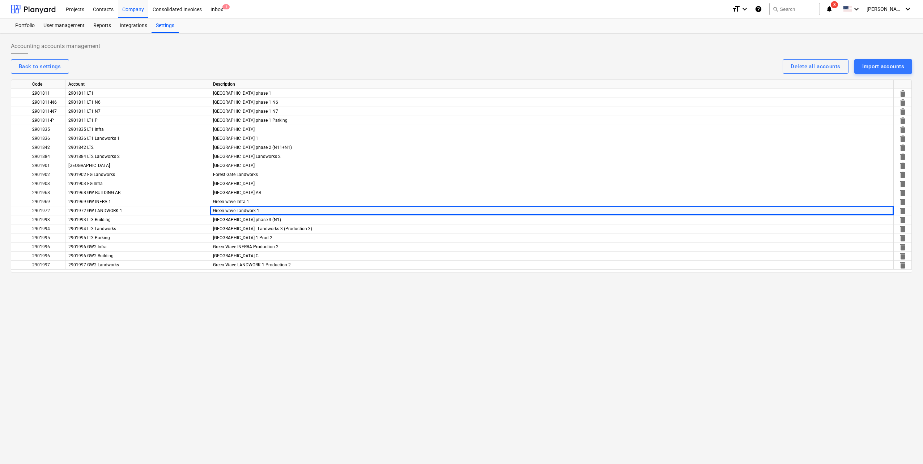
click at [128, 337] on div "Accounting accounts management Back to settings Delete all accounts Import acco…" at bounding box center [461, 248] width 923 height 431
click at [233, 318] on div "Accounting accounts management Back to settings Delete all accounts Import acco…" at bounding box center [461, 248] width 923 height 431
click at [350, 214] on div "Green wave Landwork 1" at bounding box center [551, 210] width 683 height 9
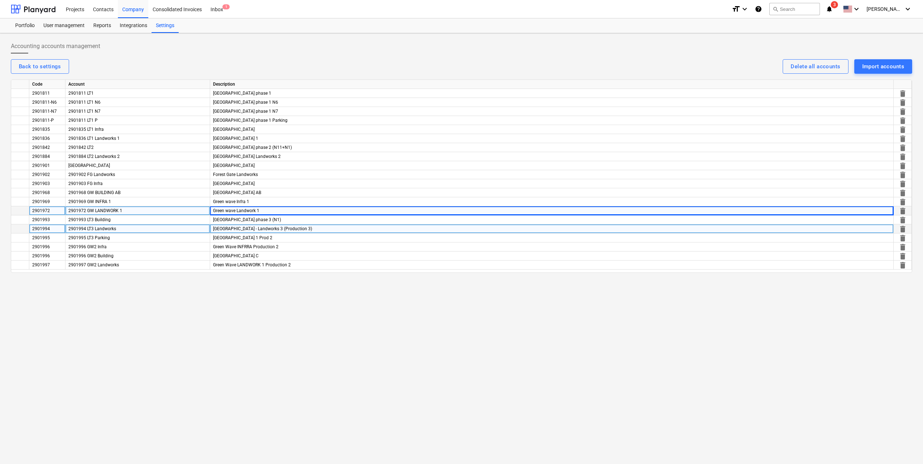
click at [344, 225] on div "Lake Town - Landworks 3 (Production 3)" at bounding box center [551, 229] width 683 height 9
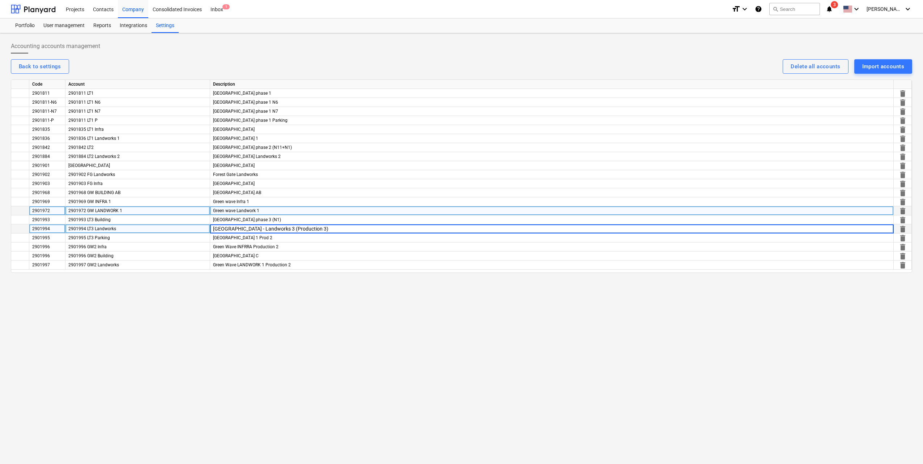
click at [332, 276] on div "Accounting accounts management Back to settings Delete all accounts Import acco…" at bounding box center [461, 248] width 923 height 431
click at [236, 292] on div "Accounting accounts management Back to settings Delete all accounts Import acco…" at bounding box center [461, 248] width 923 height 431
click at [39, 13] on div at bounding box center [33, 9] width 45 height 18
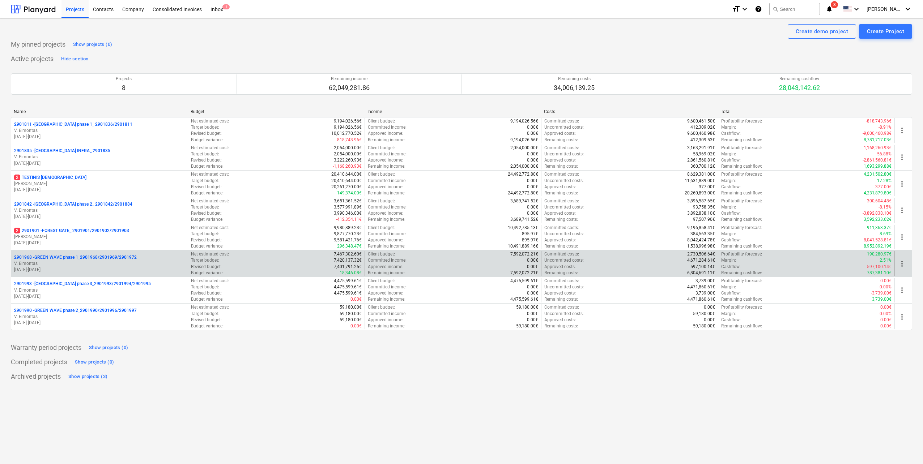
click at [119, 260] on p "2901968 - GREEN WAVE phase 1_2901968/2901969/2901972" at bounding box center [75, 258] width 123 height 6
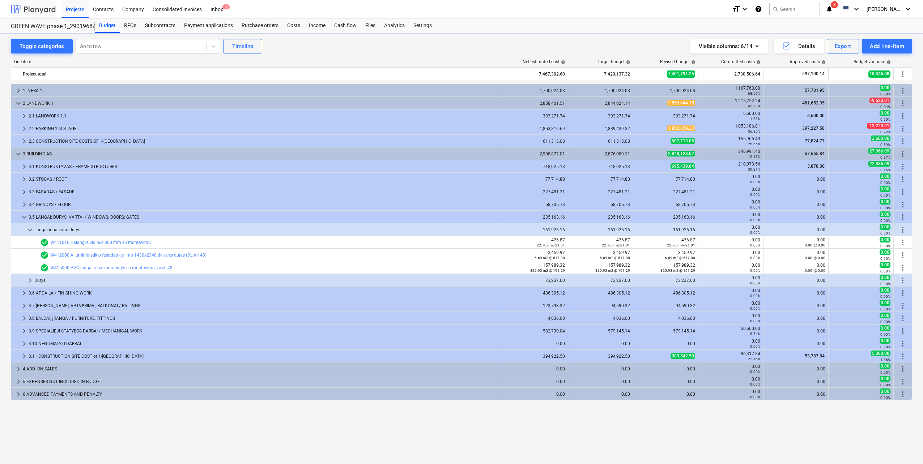
click at [41, 12] on div at bounding box center [33, 9] width 45 height 18
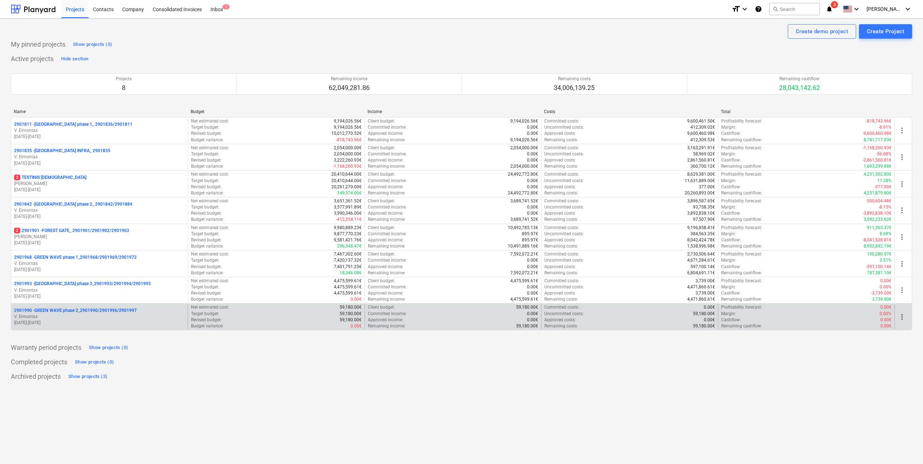
click at [88, 316] on p "V. Eimontas" at bounding box center [99, 317] width 171 height 6
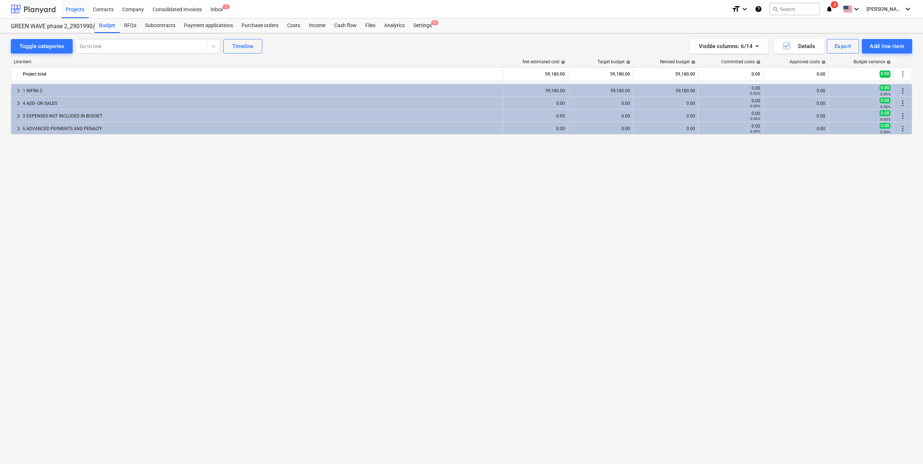
click at [42, 0] on div at bounding box center [33, 9] width 45 height 18
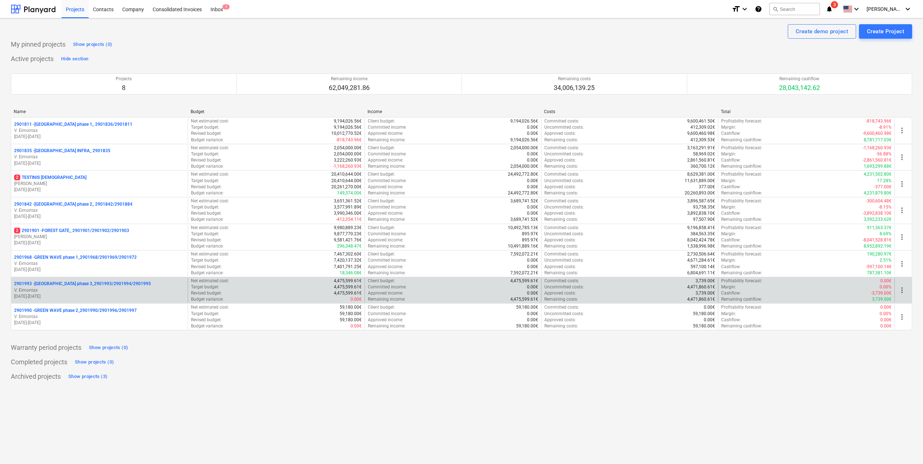
click at [115, 294] on p "01.09.2025 - 28.02.2027" at bounding box center [99, 297] width 171 height 6
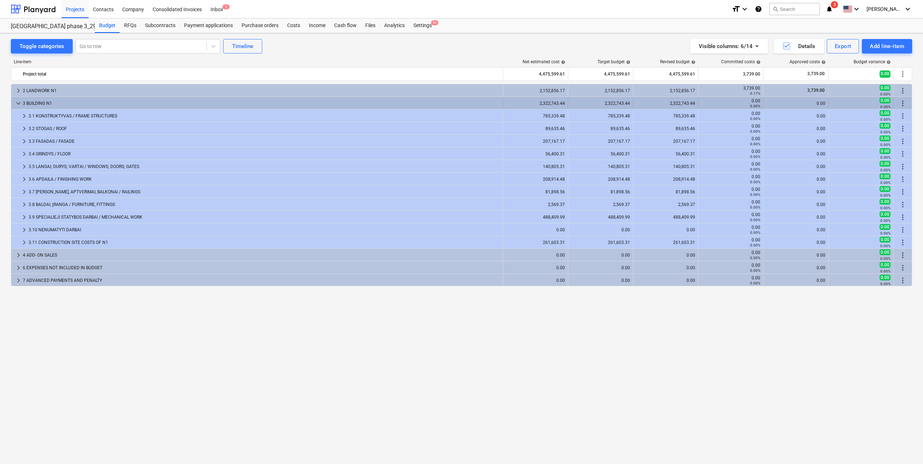
click at [15, 105] on span "keyboard_arrow_down" at bounding box center [18, 103] width 9 height 9
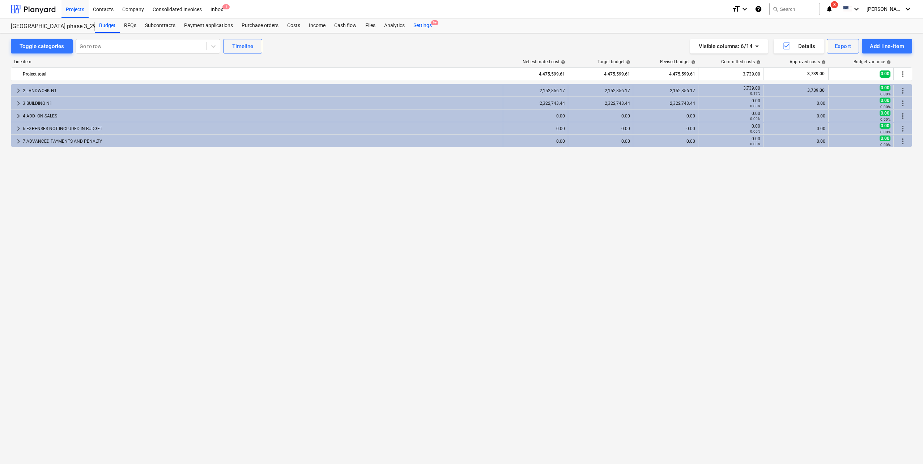
click at [426, 25] on div "Settings 9+" at bounding box center [422, 25] width 27 height 14
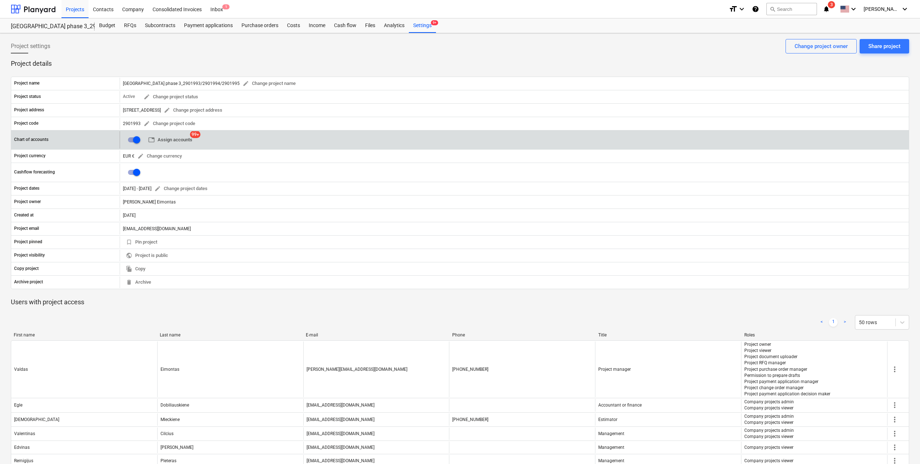
click at [174, 143] on span "table Assign accounts" at bounding box center [170, 140] width 44 height 8
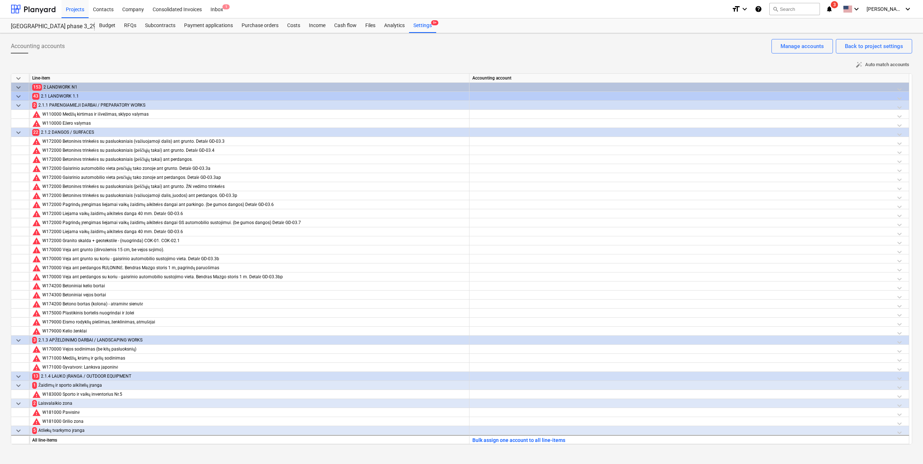
click at [895, 64] on span "auto_fix_high Auto match accounts" at bounding box center [883, 65] width 54 height 8
click at [899, 115] on div at bounding box center [689, 116] width 434 height 13
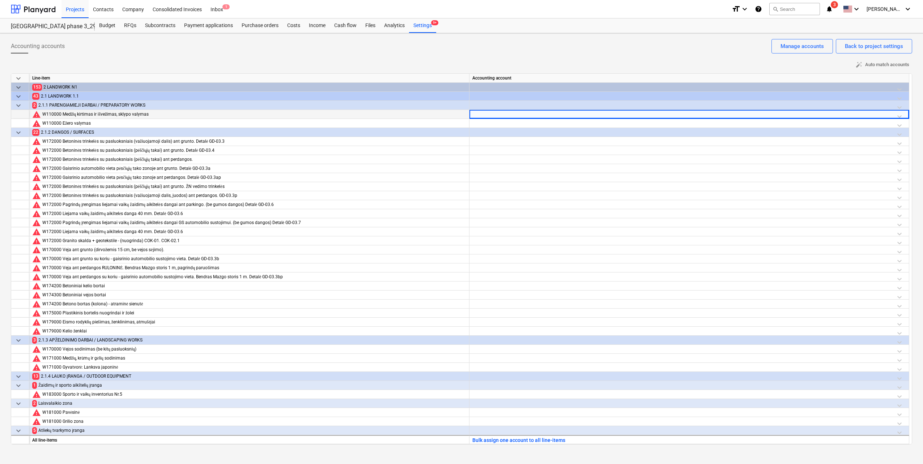
click at [900, 116] on div at bounding box center [689, 116] width 434 height 13
click at [878, 118] on div at bounding box center [689, 116] width 434 height 13
type input "g"
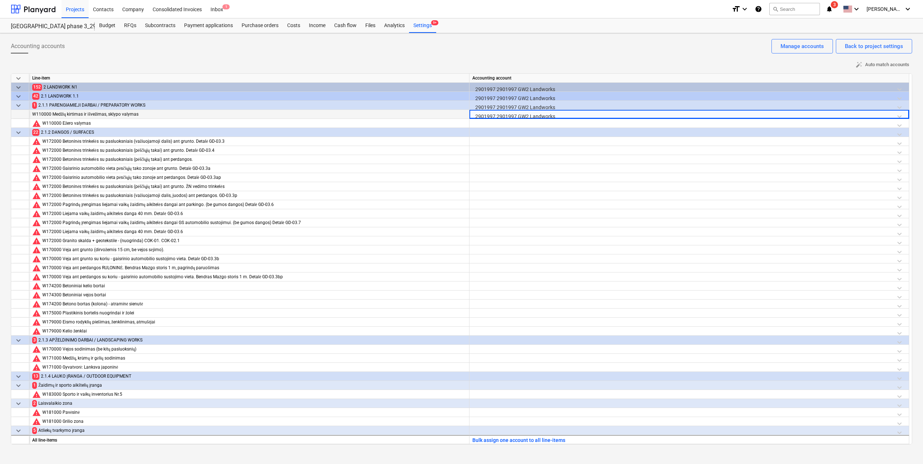
click at [902, 134] on div at bounding box center [689, 134] width 434 height 13
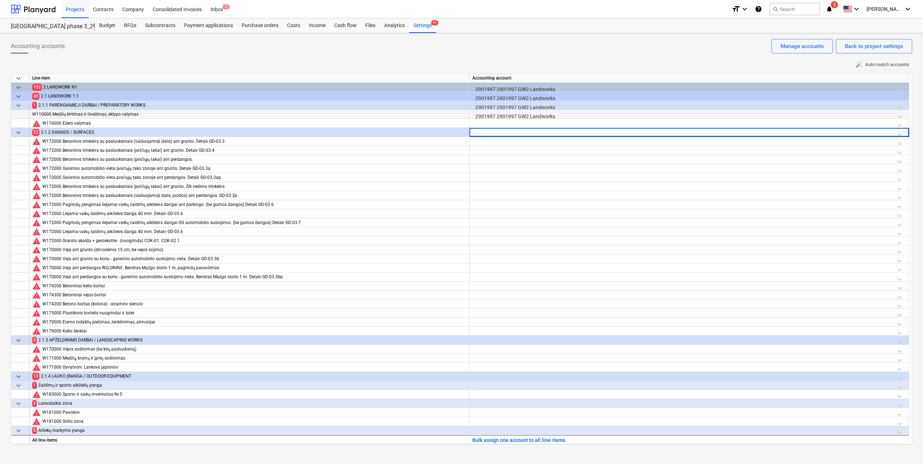
click at [899, 133] on div at bounding box center [689, 134] width 434 height 13
click at [799, 122] on div at bounding box center [689, 125] width 434 height 13
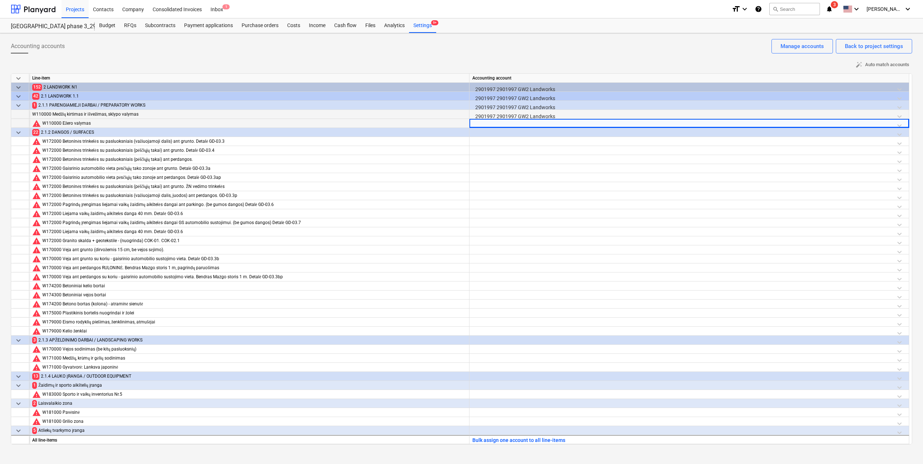
click at [898, 124] on div at bounding box center [689, 125] width 434 height 13
click at [902, 125] on div at bounding box center [689, 125] width 434 height 13
click at [899, 125] on div at bounding box center [689, 125] width 434 height 13
click at [890, 124] on div at bounding box center [689, 125] width 434 height 13
type input "g"
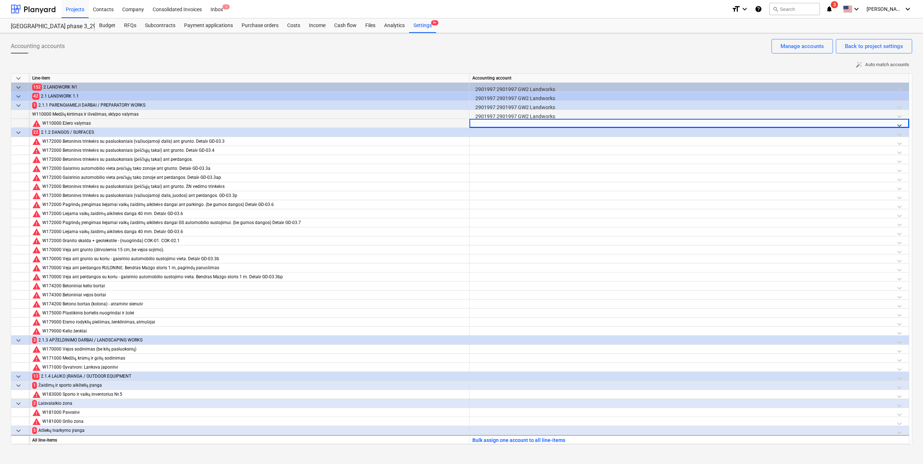
click at [542, 145] on div at bounding box center [689, 143] width 434 height 13
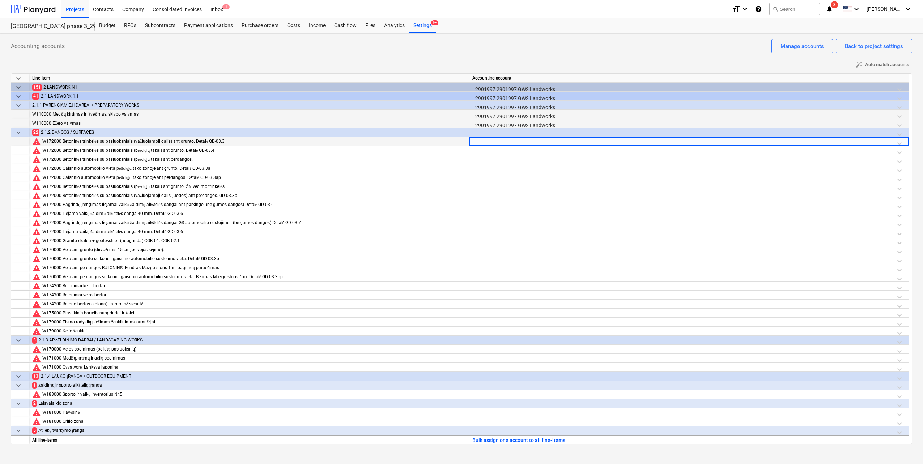
click at [900, 143] on div at bounding box center [689, 143] width 434 height 13
click at [880, 146] on div at bounding box center [689, 152] width 434 height 13
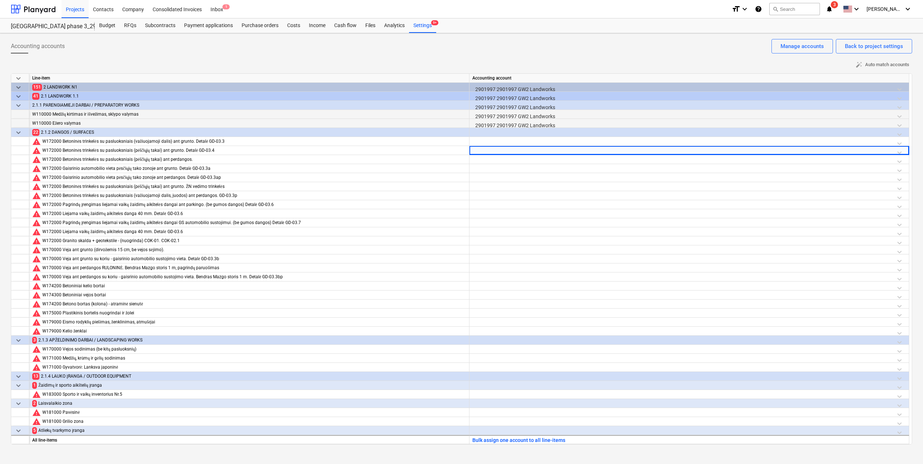
click at [880, 133] on div at bounding box center [689, 134] width 434 height 13
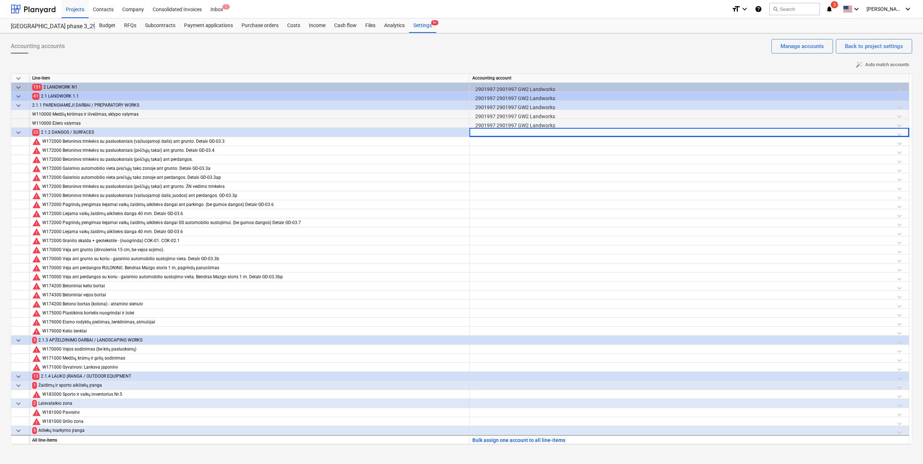
click at [900, 133] on div at bounding box center [689, 134] width 434 height 13
click at [902, 133] on icon at bounding box center [899, 134] width 7 height 7
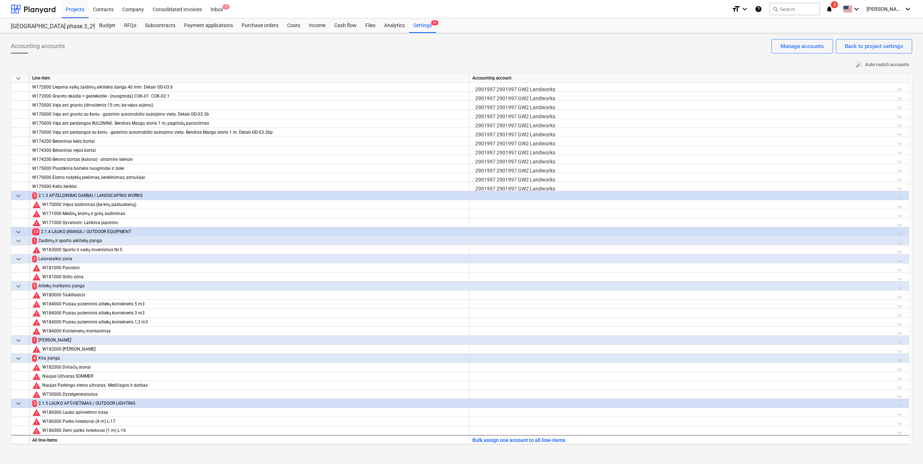
click at [900, 196] on div at bounding box center [689, 197] width 434 height 13
click at [898, 196] on div at bounding box center [689, 197] width 434 height 13
click at [899, 231] on div at bounding box center [689, 233] width 434 height 13
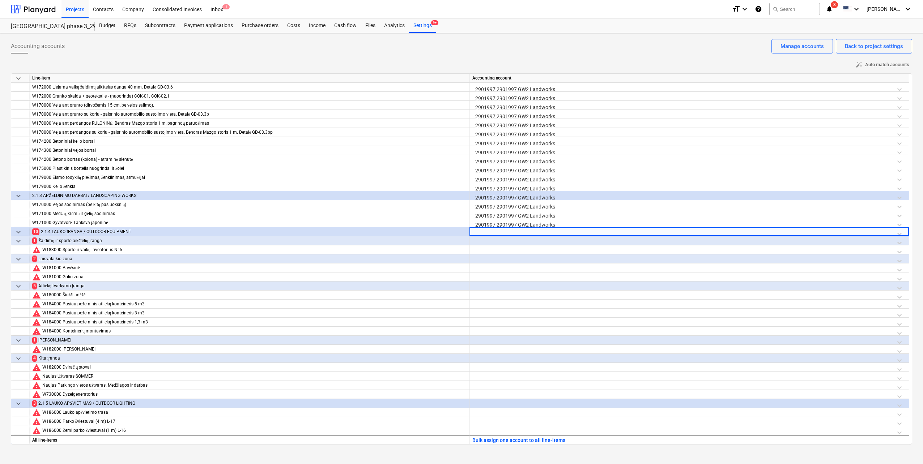
click at [899, 231] on div at bounding box center [689, 233] width 434 height 13
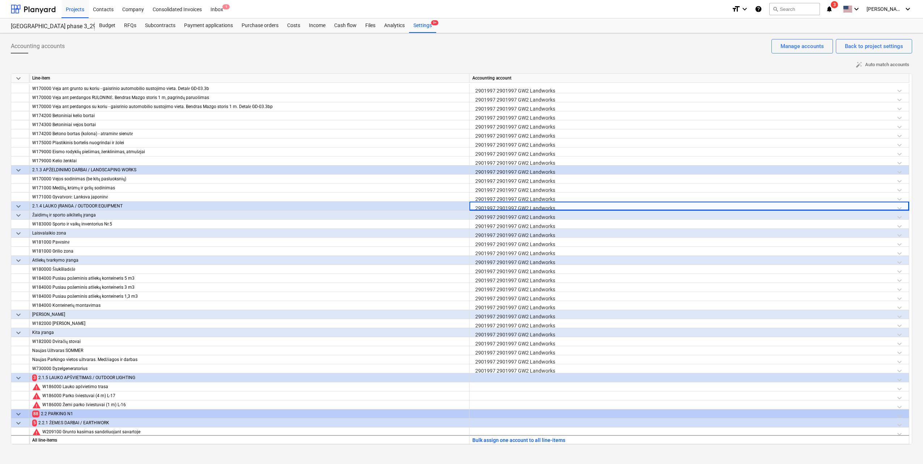
scroll to position [289, 0]
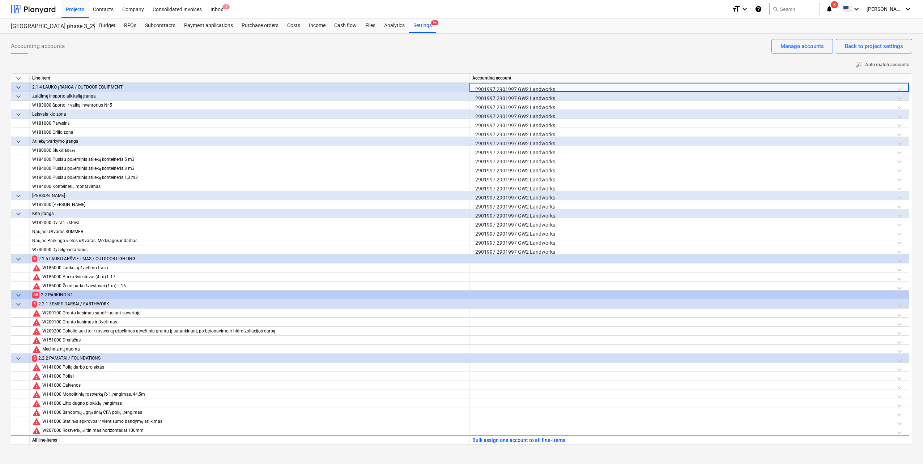
click at [898, 261] on div at bounding box center [689, 261] width 434 height 13
click at [899, 261] on div at bounding box center [689, 261] width 434 height 13
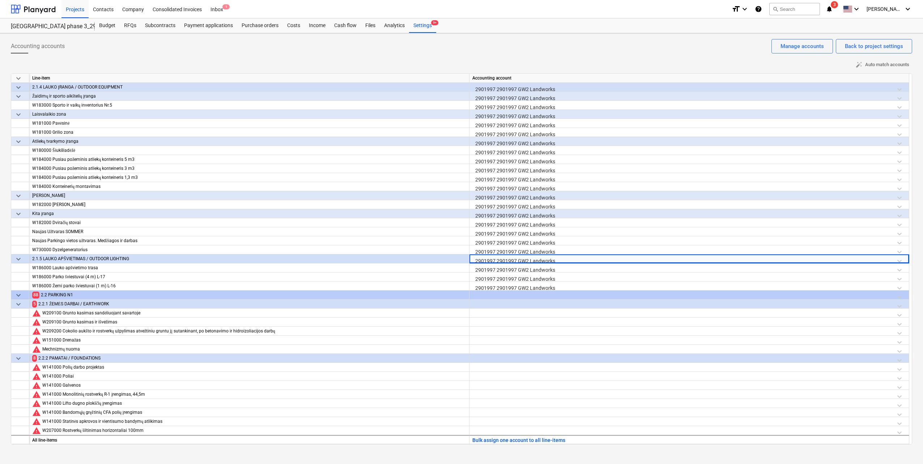
click at [901, 296] on div at bounding box center [689, 297] width 434 height 13
click at [901, 295] on div at bounding box center [689, 297] width 434 height 13
click at [900, 298] on icon at bounding box center [899, 297] width 4 height 3
click at [900, 296] on icon at bounding box center [899, 297] width 7 height 7
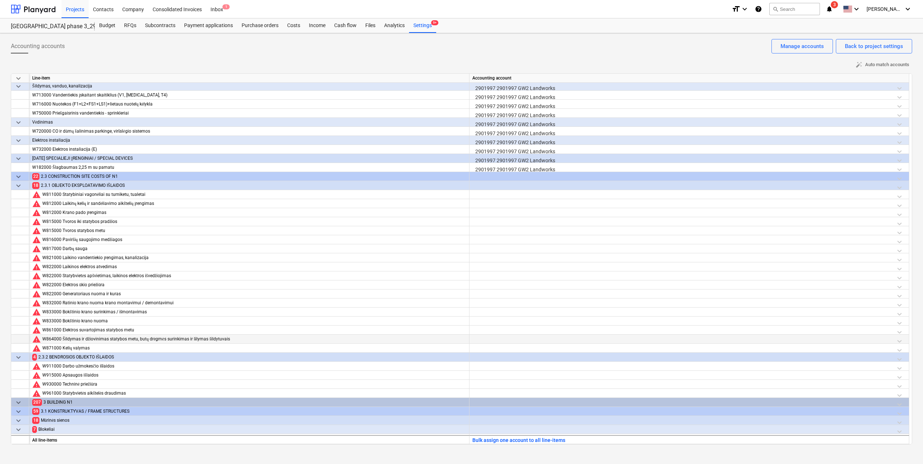
scroll to position [1410, 0]
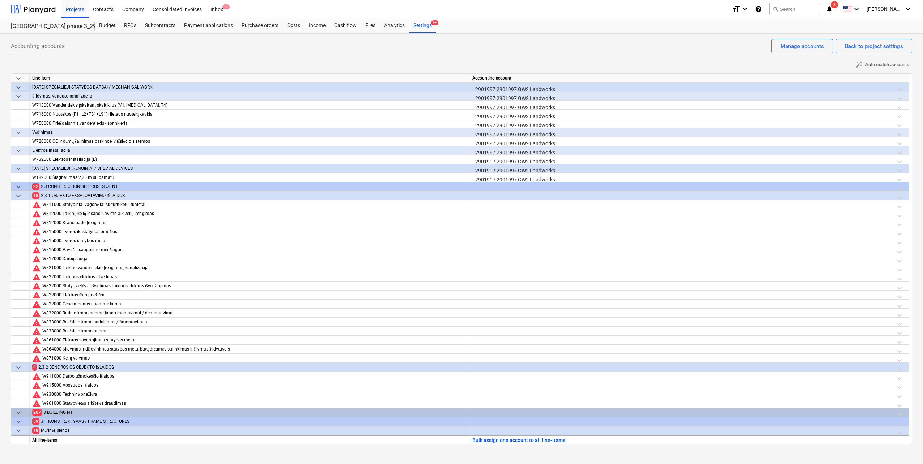
click at [896, 188] on div at bounding box center [689, 188] width 434 height 13
click at [900, 188] on div at bounding box center [689, 188] width 434 height 13
click at [897, 186] on div at bounding box center [689, 188] width 434 height 13
click at [899, 187] on div at bounding box center [689, 188] width 434 height 13
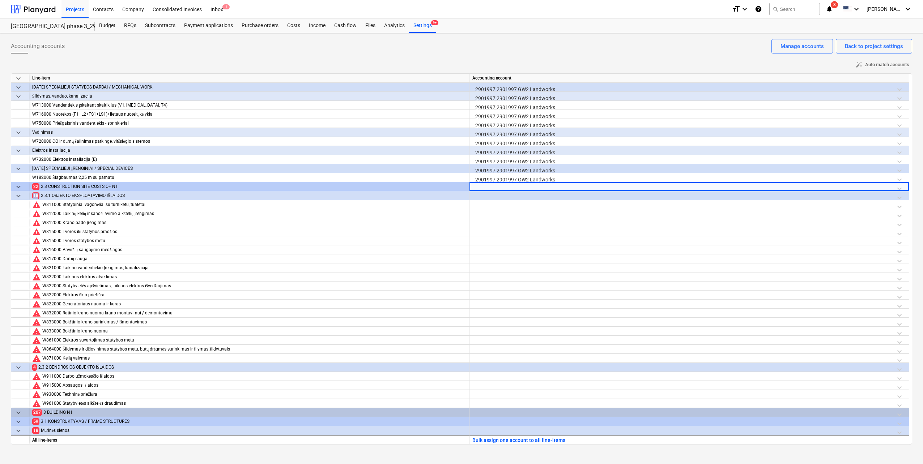
click at [899, 187] on div at bounding box center [689, 188] width 434 height 13
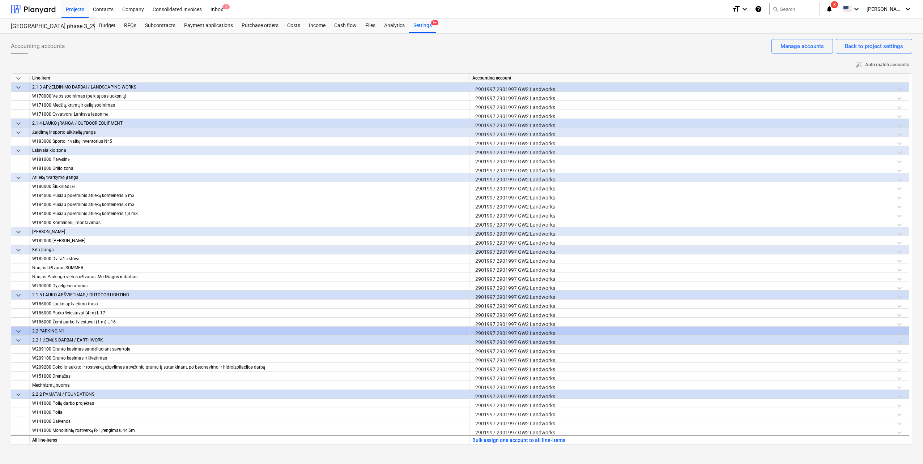
scroll to position [0, 0]
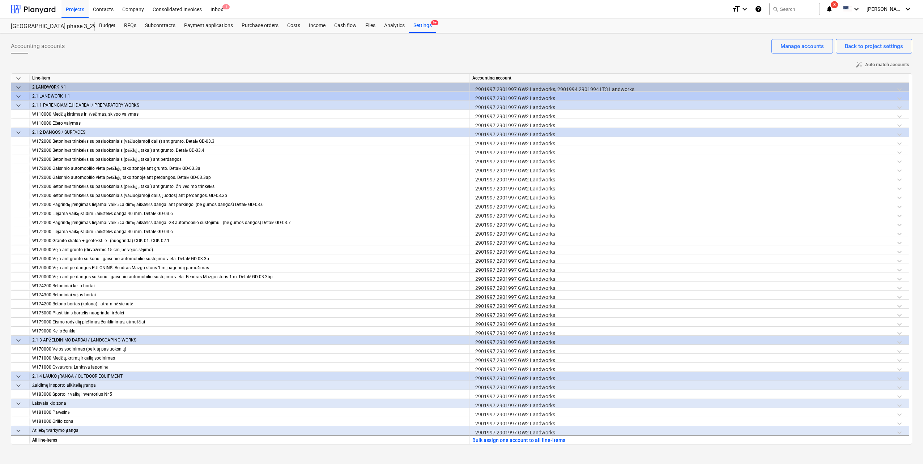
click at [900, 88] on div "2901997 2901997 GW2 Landworks, 2901994 2901994 LT3 Landworks" at bounding box center [689, 89] width 434 height 13
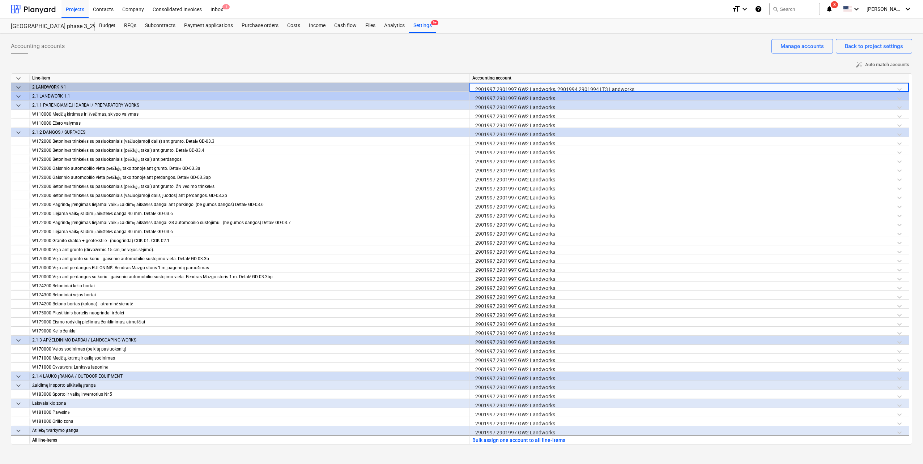
click at [899, 87] on div "2901997 2901997 GW2 Landworks, 2901994 2901994 LT3 Landworks" at bounding box center [689, 89] width 434 height 13
click at [899, 89] on div "2901997 2901997 GW2 Landworks, 2901994 2901994 LT3 Landworks" at bounding box center [689, 89] width 434 height 13
click at [899, 90] on div "2901997 2901997 GW2 Landworks, 2901994 2901994 LT3 Landworks" at bounding box center [689, 89] width 434 height 13
click at [899, 89] on div "2901997 2901997 GW2 Landworks, 2901994 2901994 LT3 Landworks" at bounding box center [689, 89] width 434 height 13
click at [886, 96] on div "2901997 2901997 GW2 Landworks" at bounding box center [689, 98] width 434 height 13
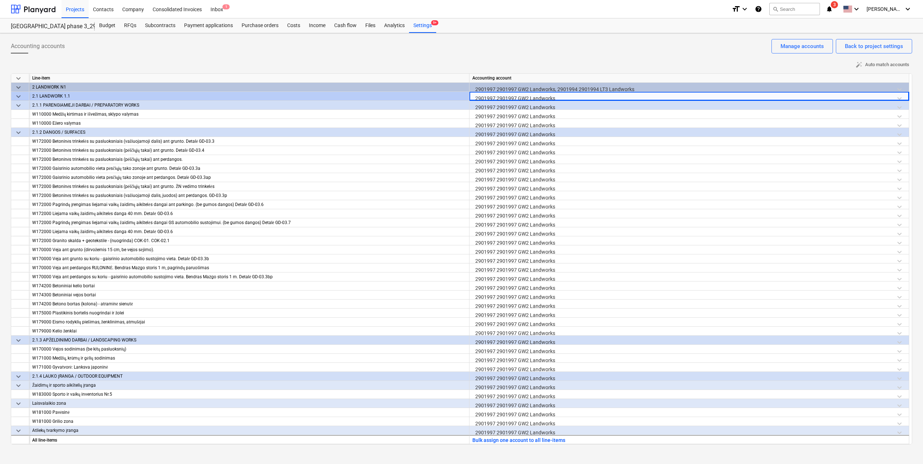
click at [900, 95] on div "2901997 2901997 GW2 Landworks" at bounding box center [689, 98] width 434 height 13
click at [899, 97] on div "2901997 2901997 GW2 Landworks" at bounding box center [689, 98] width 434 height 13
click at [899, 97] on icon at bounding box center [899, 98] width 7 height 7
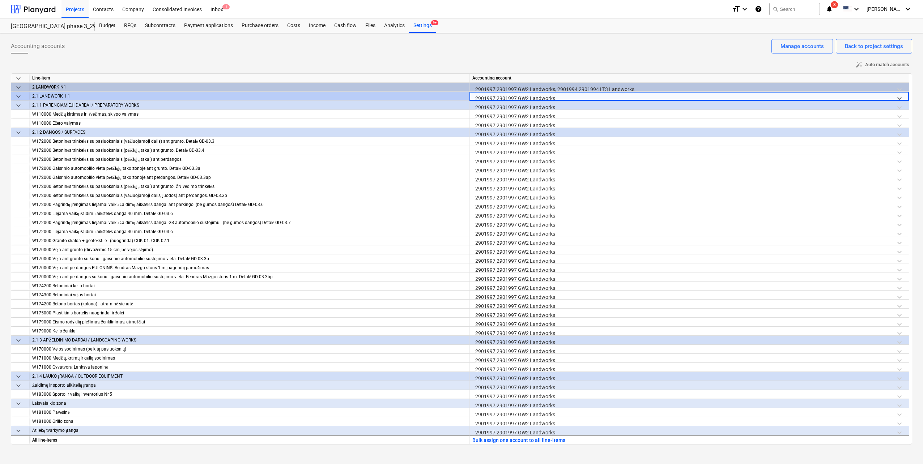
click at [899, 97] on icon at bounding box center [899, 98] width 7 height 7
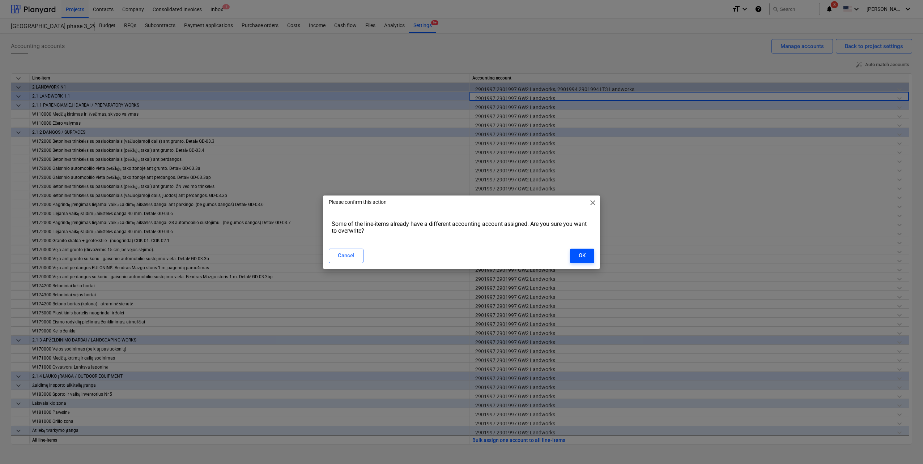
click at [581, 254] on div "OK" at bounding box center [582, 255] width 7 height 9
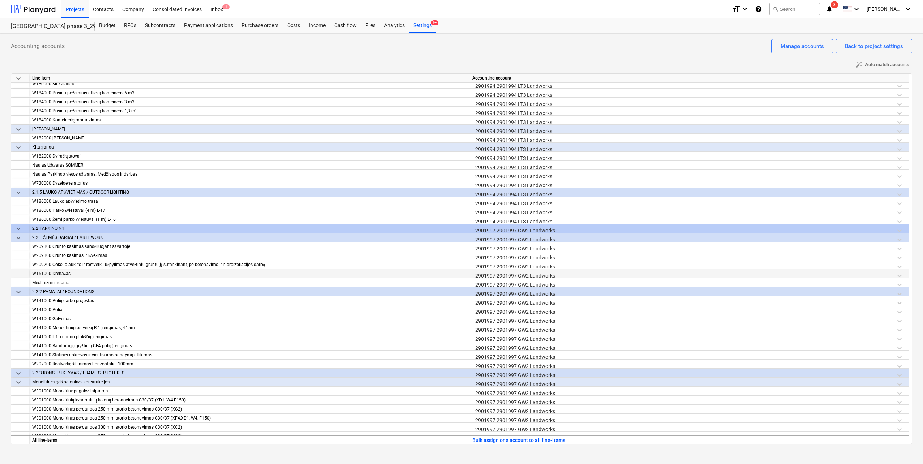
scroll to position [362, 0]
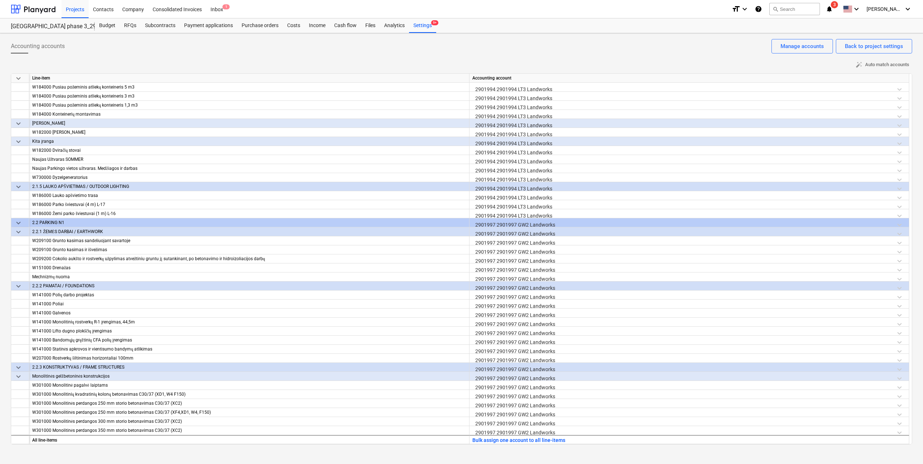
click at [901, 225] on div "2901997 2901997 GW2 Landworks" at bounding box center [689, 224] width 434 height 13
click at [901, 226] on div "2901997 2901997 GW2 Landworks" at bounding box center [689, 224] width 434 height 13
click at [901, 226] on icon at bounding box center [899, 224] width 7 height 7
click at [900, 225] on icon at bounding box center [899, 224] width 7 height 7
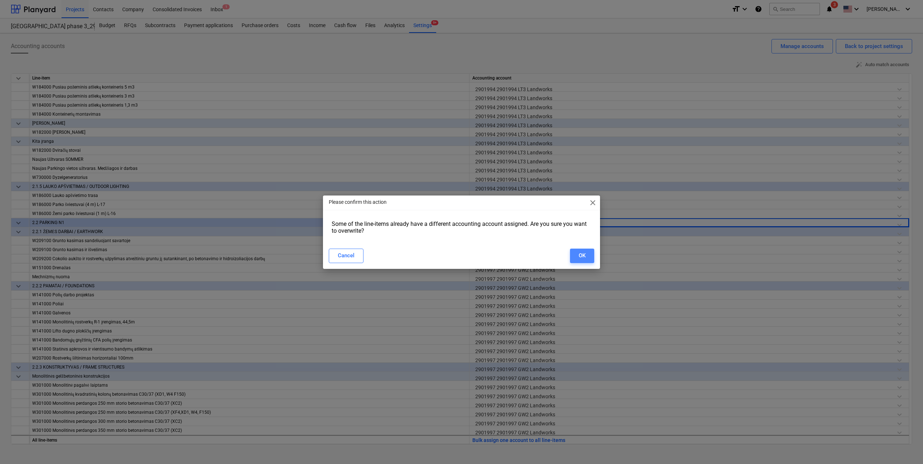
click at [585, 256] on button "OK" at bounding box center [582, 256] width 24 height 14
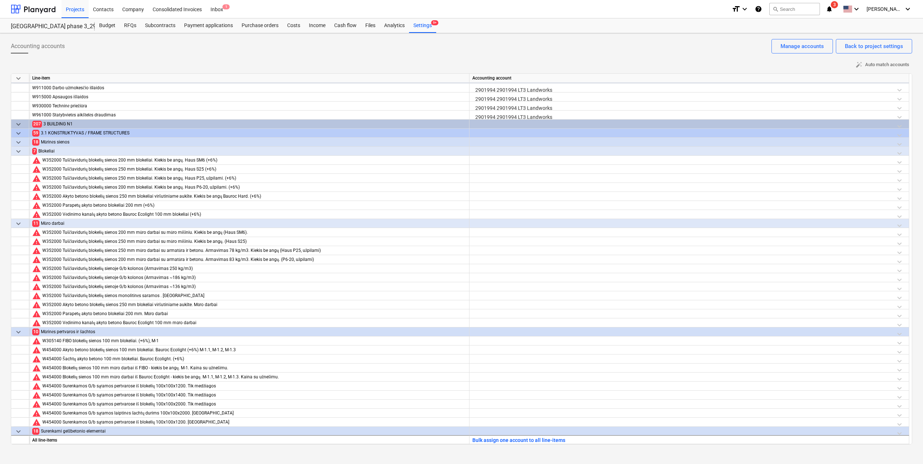
scroll to position [1700, 0]
click at [899, 132] on div at bounding box center [689, 134] width 434 height 13
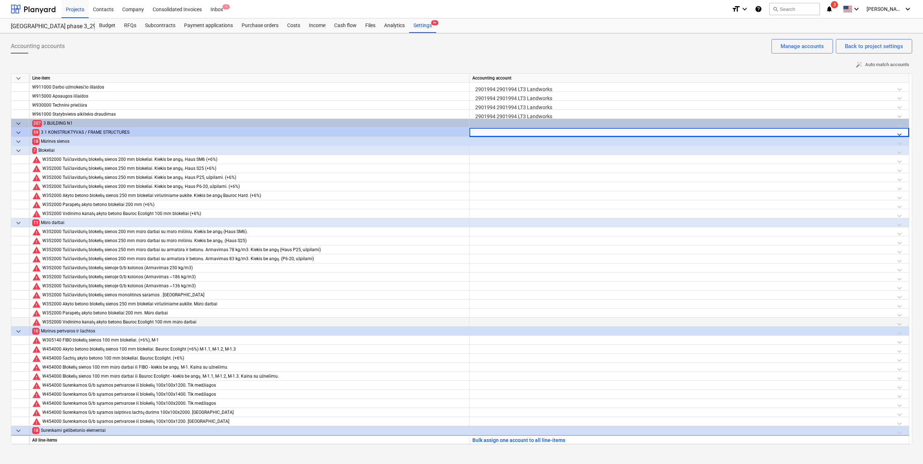
click at [627, 324] on div at bounding box center [689, 324] width 434 height 13
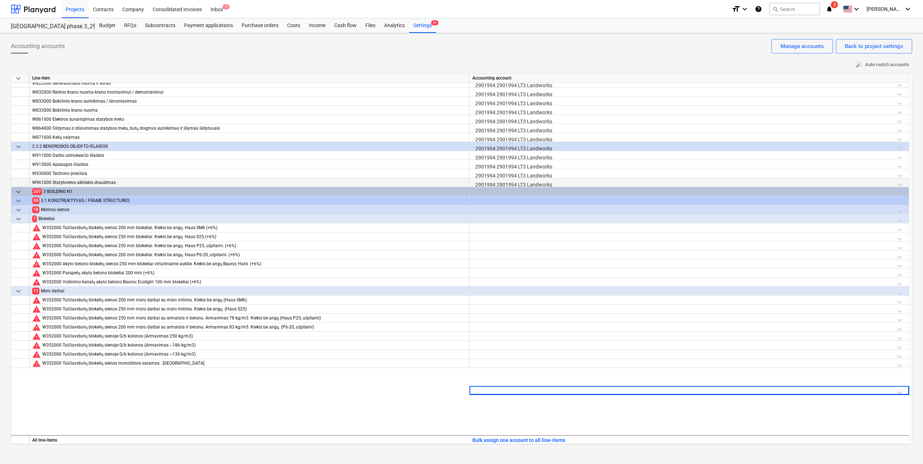
scroll to position [1519, 0]
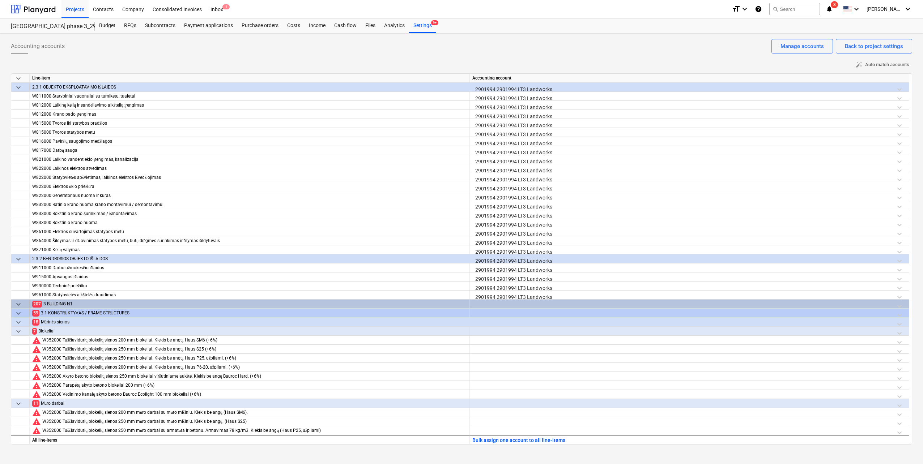
click at [900, 306] on div at bounding box center [689, 306] width 434 height 13
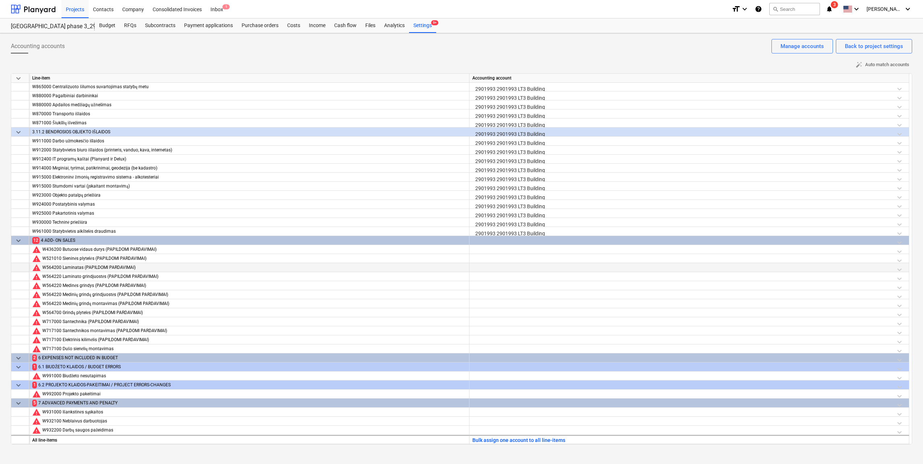
scroll to position [3897, 0]
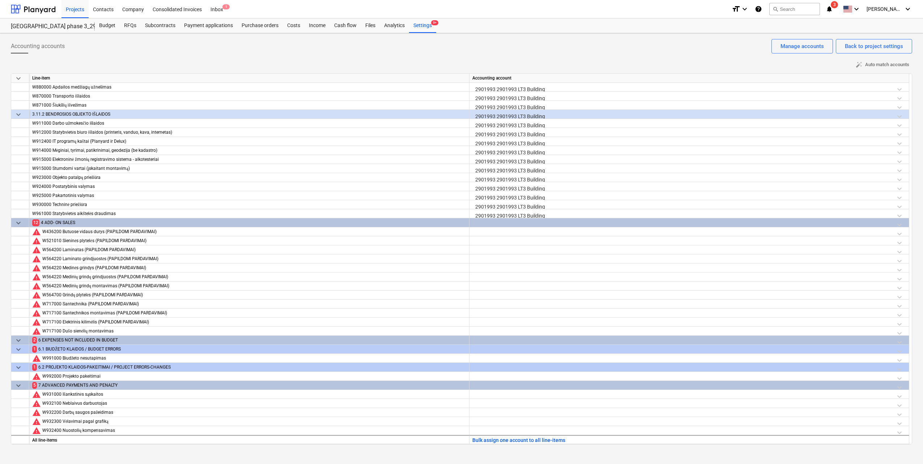
click at [898, 223] on div at bounding box center [689, 224] width 434 height 13
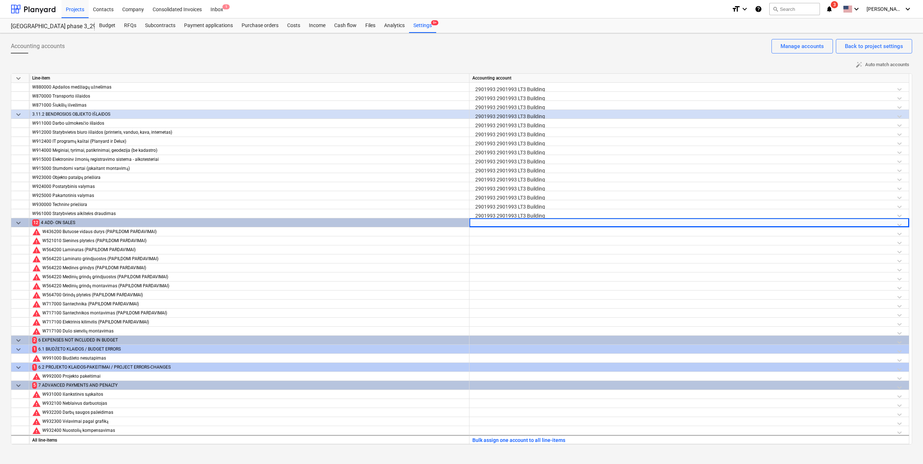
click at [898, 223] on div at bounding box center [689, 224] width 434 height 13
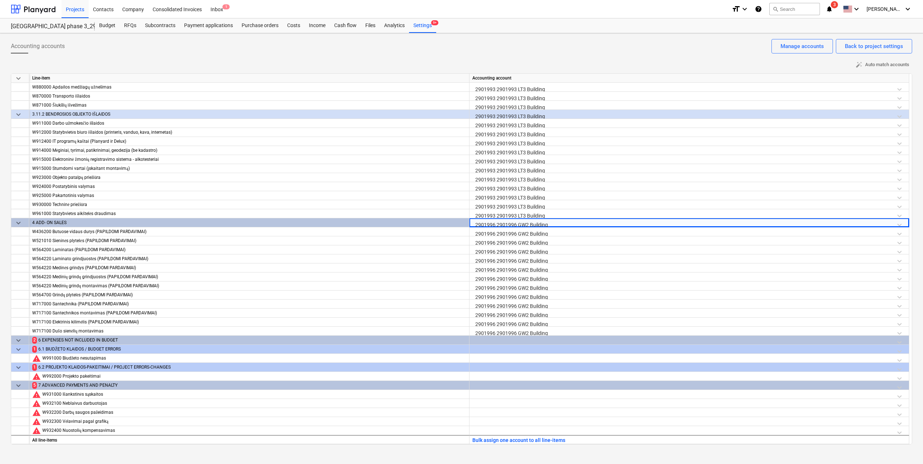
click at [897, 221] on div "2901996 2901996 GW2 Building" at bounding box center [689, 224] width 434 height 13
click at [899, 223] on div "2901996 2901996 GW2 Building" at bounding box center [689, 224] width 434 height 13
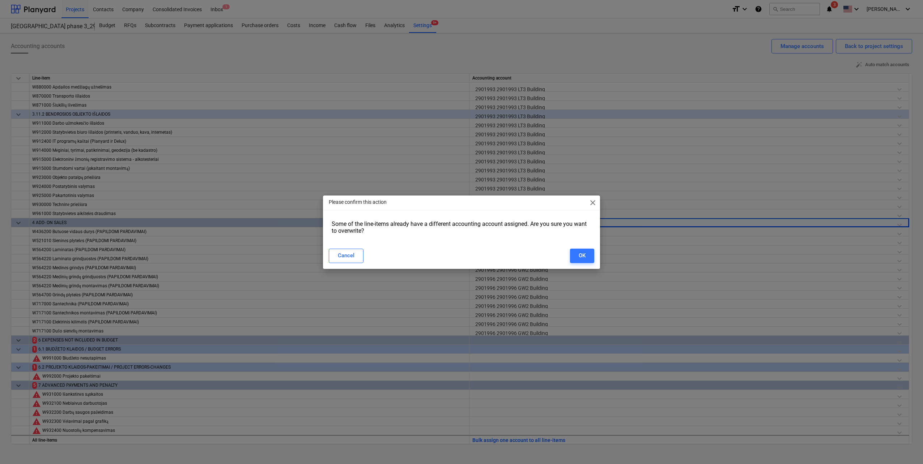
click at [568, 252] on div "Cancel OK" at bounding box center [461, 256] width 265 height 14
click at [575, 253] on button "OK" at bounding box center [582, 256] width 24 height 14
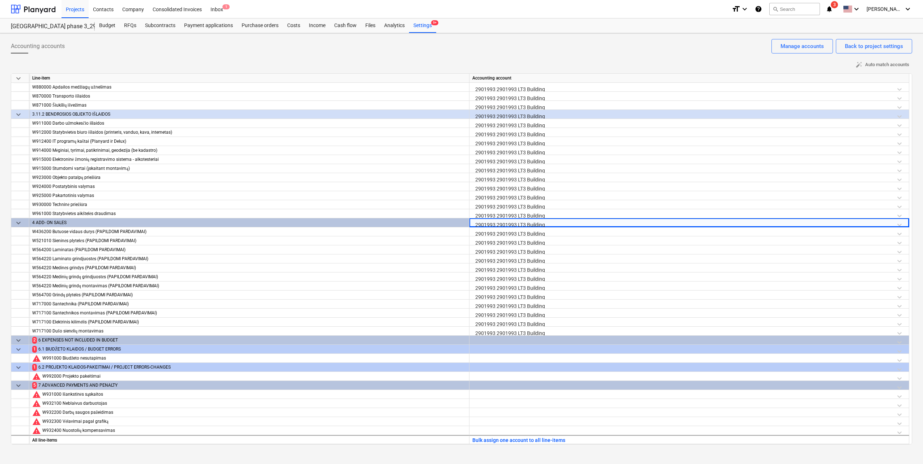
click at [898, 340] on div at bounding box center [689, 342] width 434 height 13
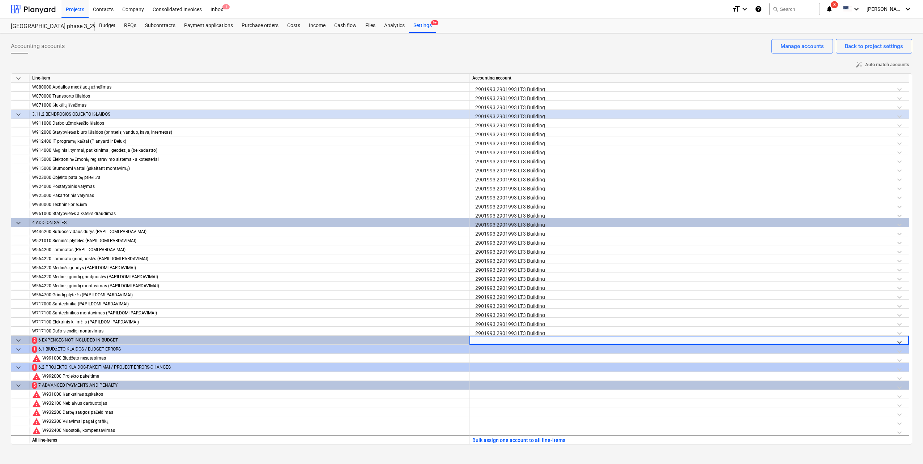
click at [894, 386] on div at bounding box center [689, 387] width 434 height 13
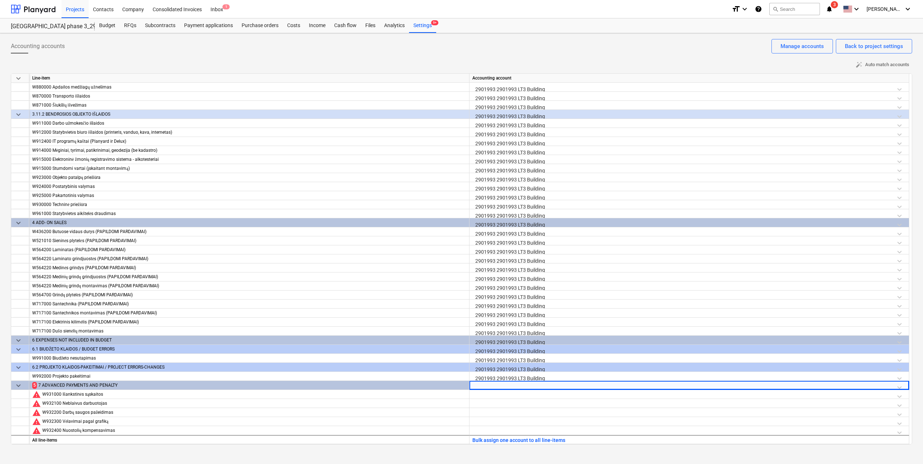
click at [894, 386] on div at bounding box center [689, 387] width 434 height 13
click at [591, 464] on div "2901993 2901993 LT3 Building" at bounding box center [461, 471] width 923 height 12
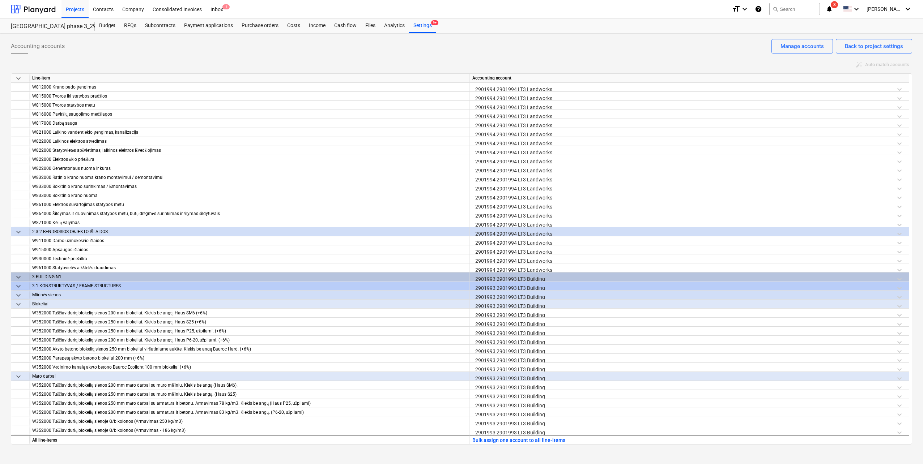
scroll to position [1438, 0]
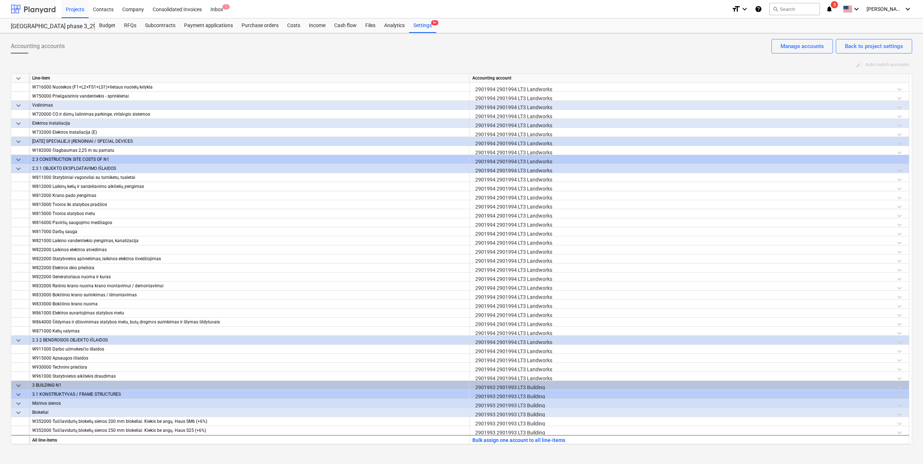
click at [34, 4] on div at bounding box center [33, 9] width 45 height 18
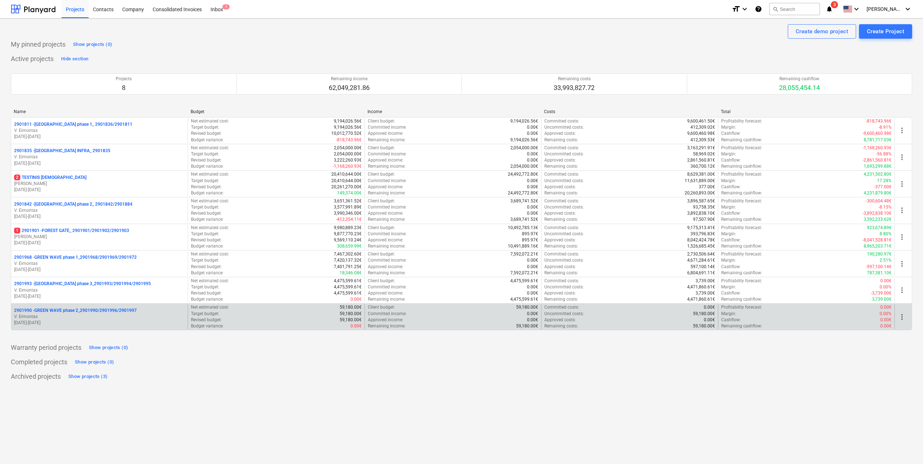
click at [125, 312] on p "2901990 - GREEN WAVE phase 2_2901990/2901996/2901997" at bounding box center [75, 311] width 123 height 6
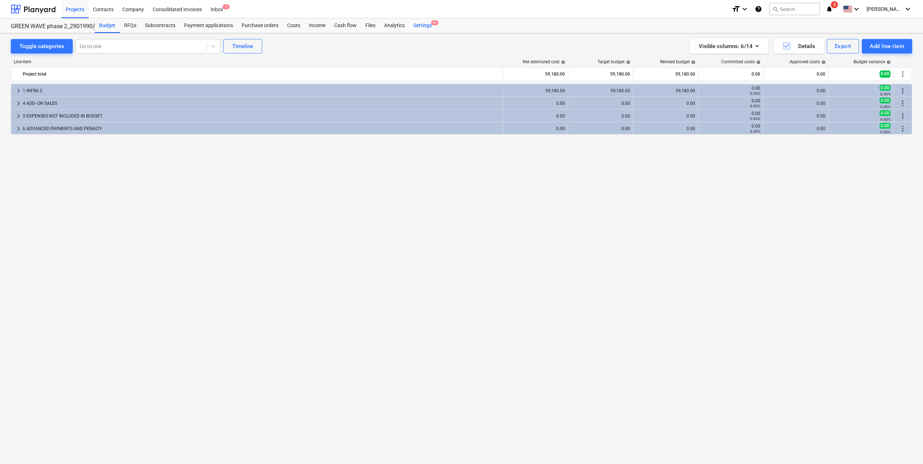
click at [425, 26] on div "Settings 9+" at bounding box center [422, 25] width 27 height 14
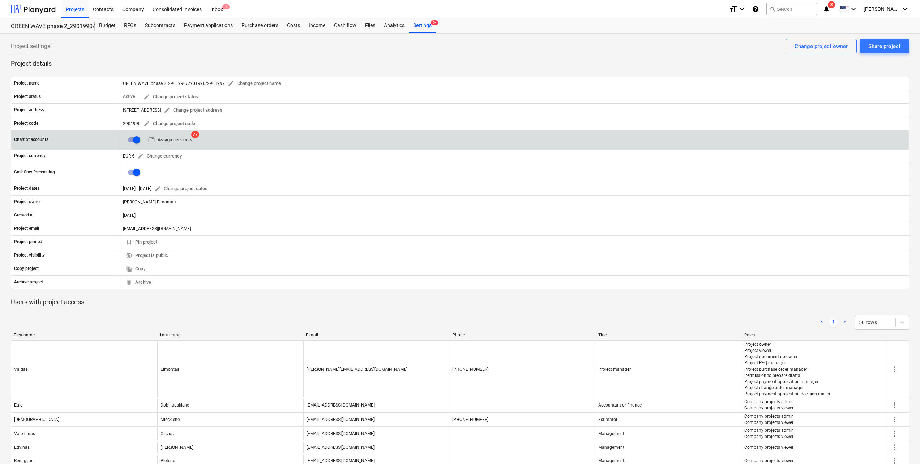
click at [180, 140] on span "table Assign accounts" at bounding box center [170, 140] width 44 height 8
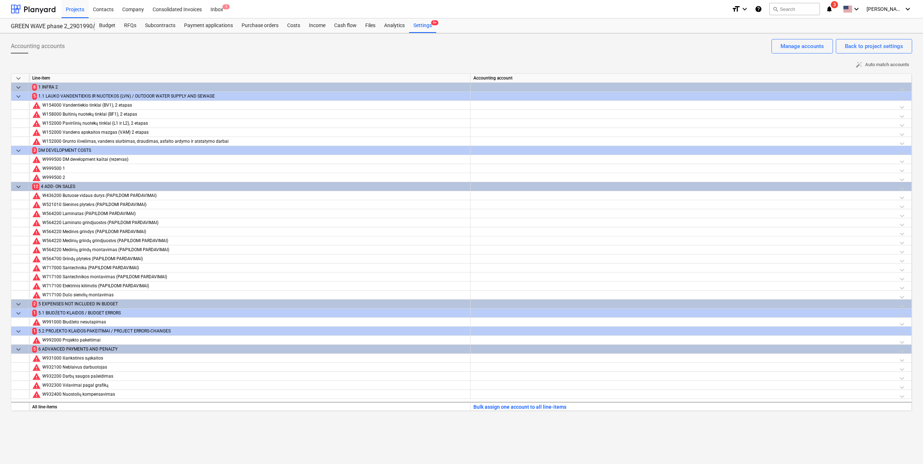
click at [903, 88] on div at bounding box center [690, 89] width 435 height 13
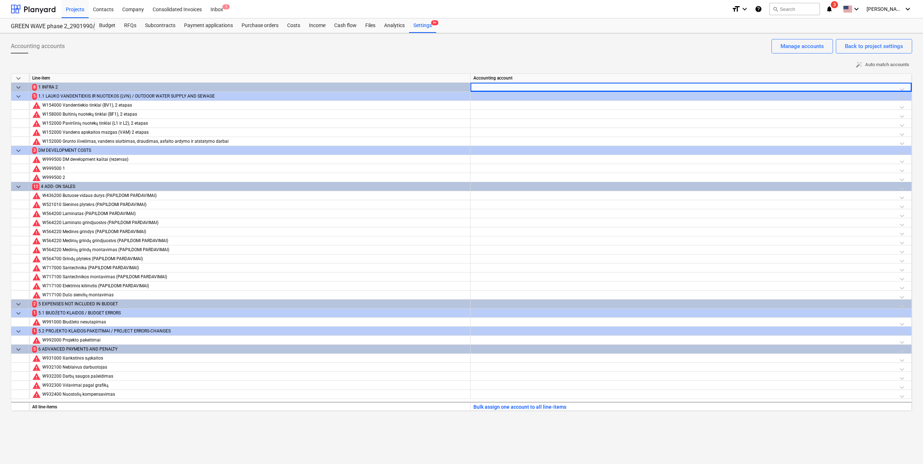
click at [903, 88] on div at bounding box center [690, 89] width 435 height 13
click at [903, 88] on icon at bounding box center [901, 89] width 7 height 7
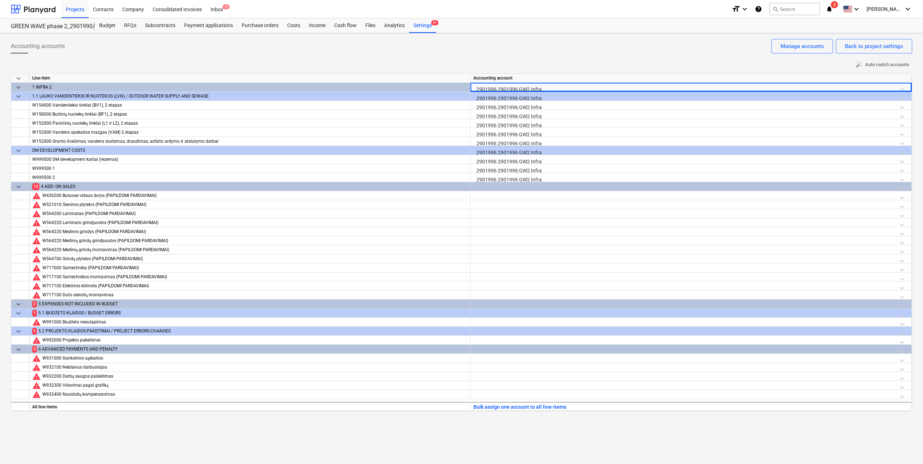
click at [904, 189] on div at bounding box center [690, 188] width 435 height 13
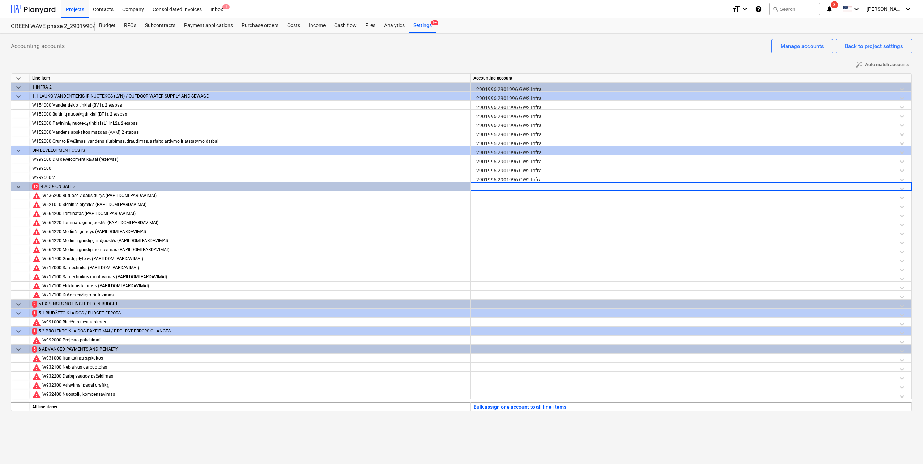
click at [904, 188] on div at bounding box center [690, 188] width 435 height 13
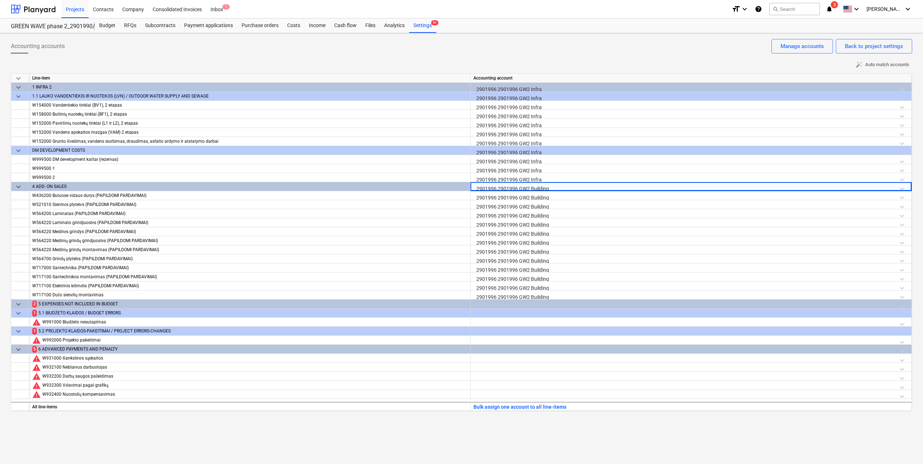
click at [903, 301] on div at bounding box center [690, 306] width 435 height 13
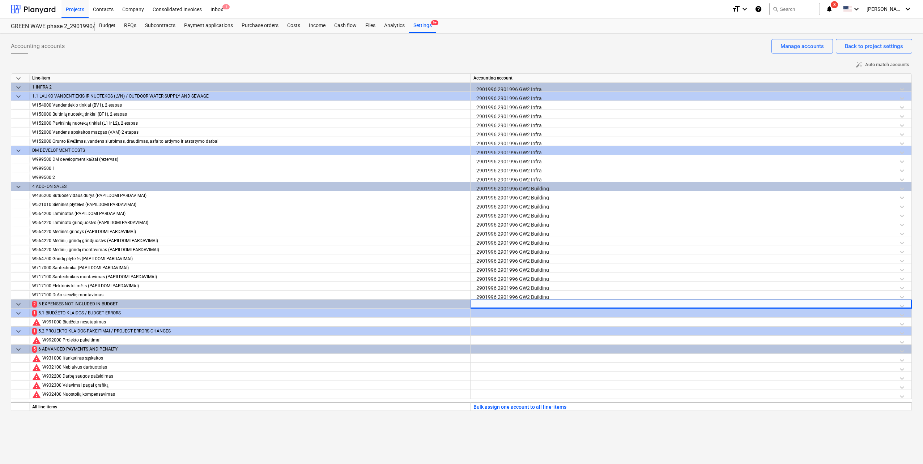
click at [902, 303] on div at bounding box center [690, 306] width 435 height 13
click at [904, 351] on div at bounding box center [690, 351] width 435 height 13
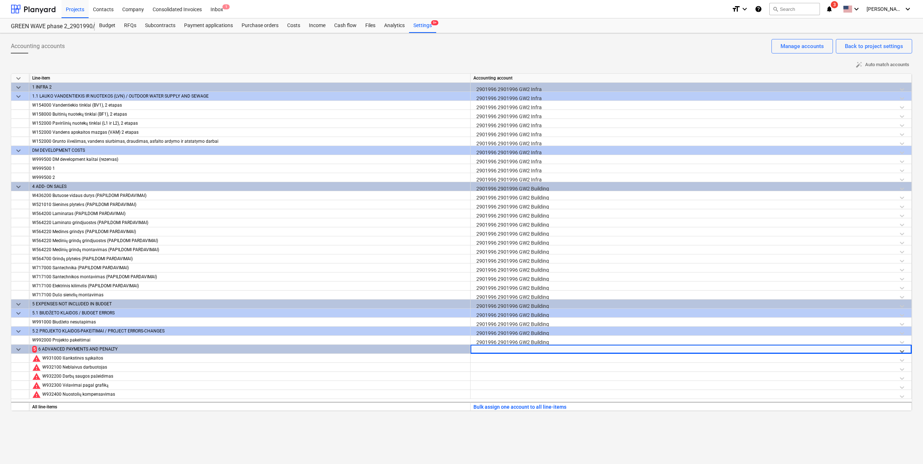
scroll to position [152, 0]
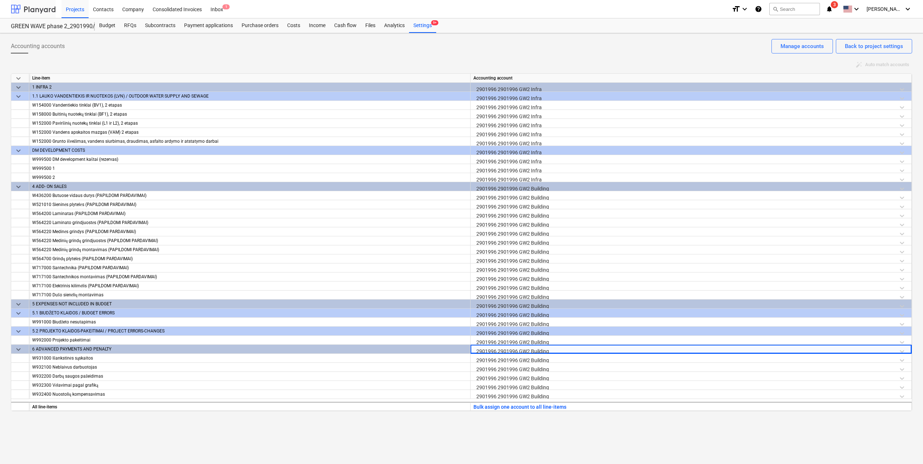
click at [43, 8] on div at bounding box center [33, 9] width 45 height 18
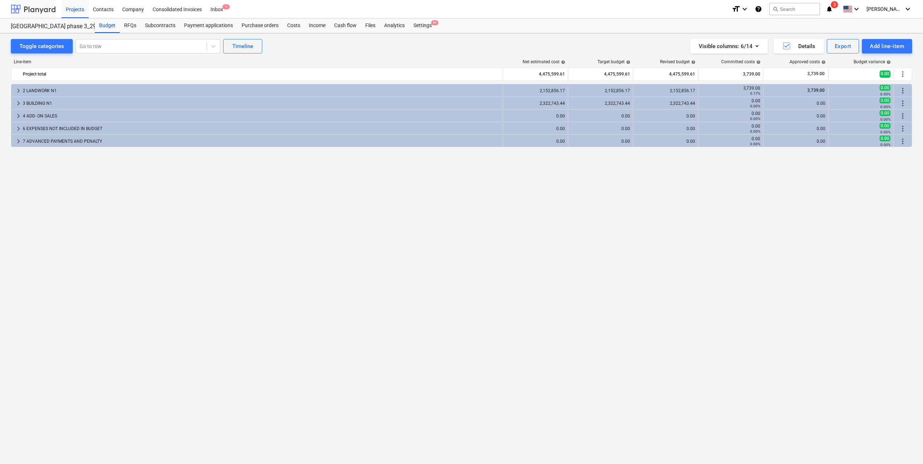
click at [37, 6] on div at bounding box center [33, 9] width 45 height 18
